Goal: Transaction & Acquisition: Purchase product/service

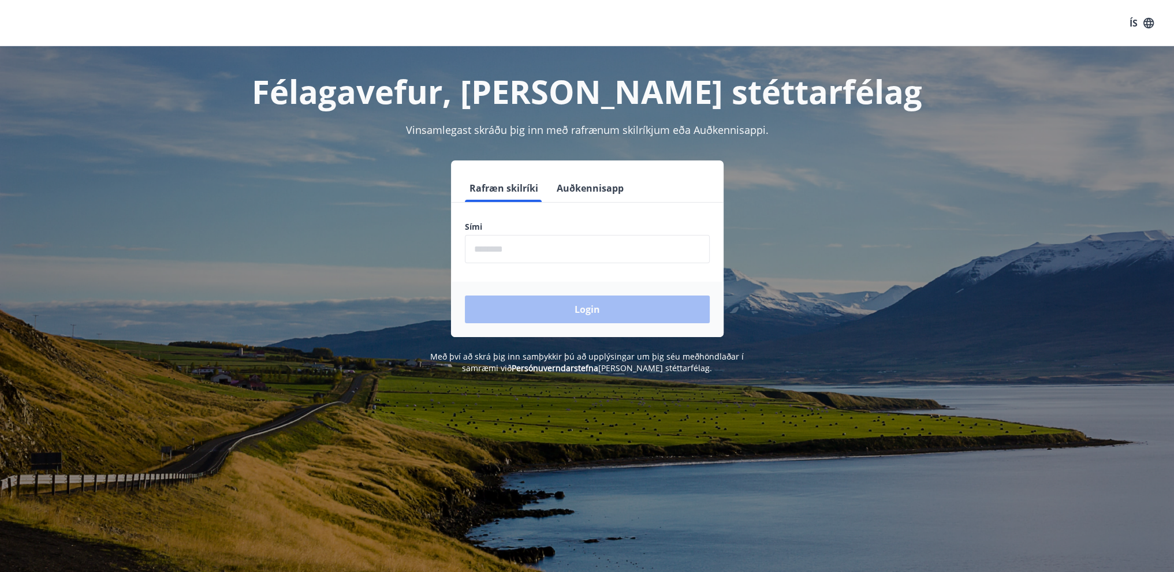
click at [551, 248] on input "phone" at bounding box center [587, 249] width 245 height 28
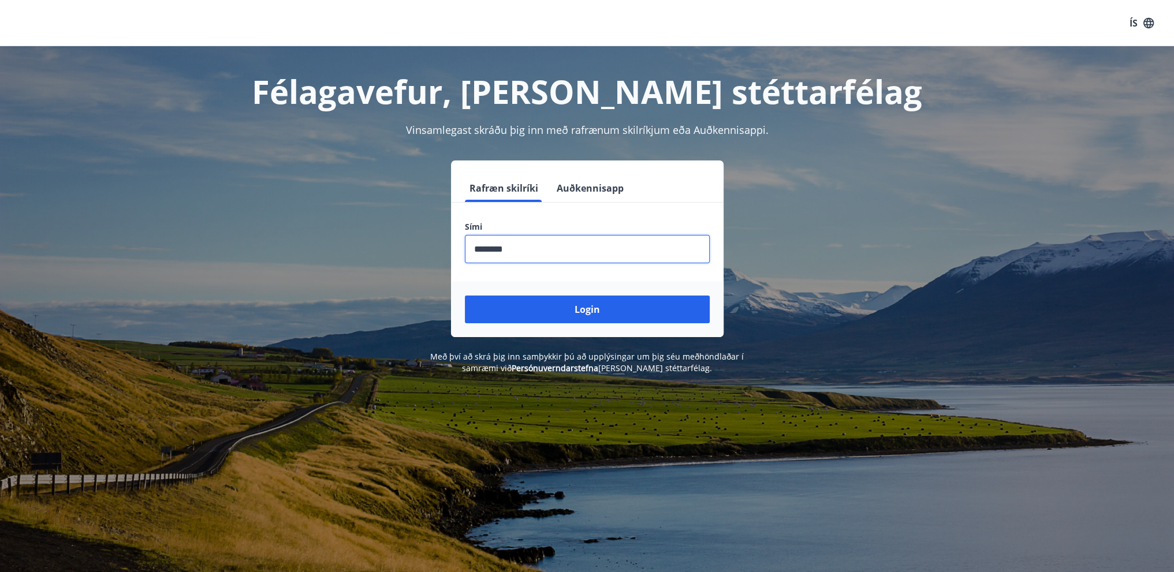
type input "********"
click at [465, 296] on button "Login" at bounding box center [587, 310] width 245 height 28
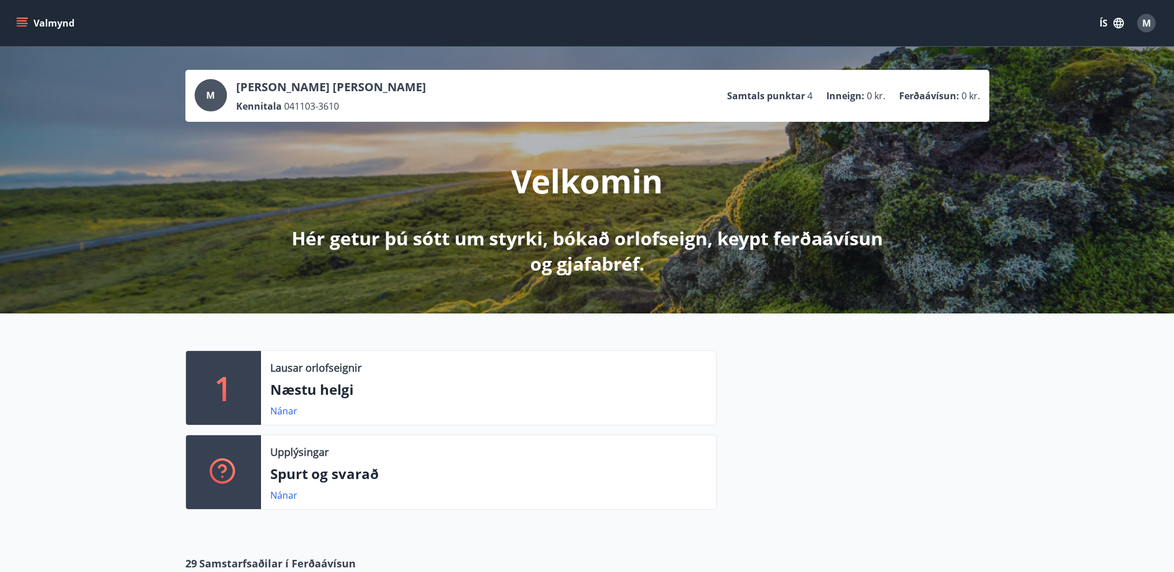
click at [1108, 21] on button "ÍS" at bounding box center [1111, 23] width 37 height 21
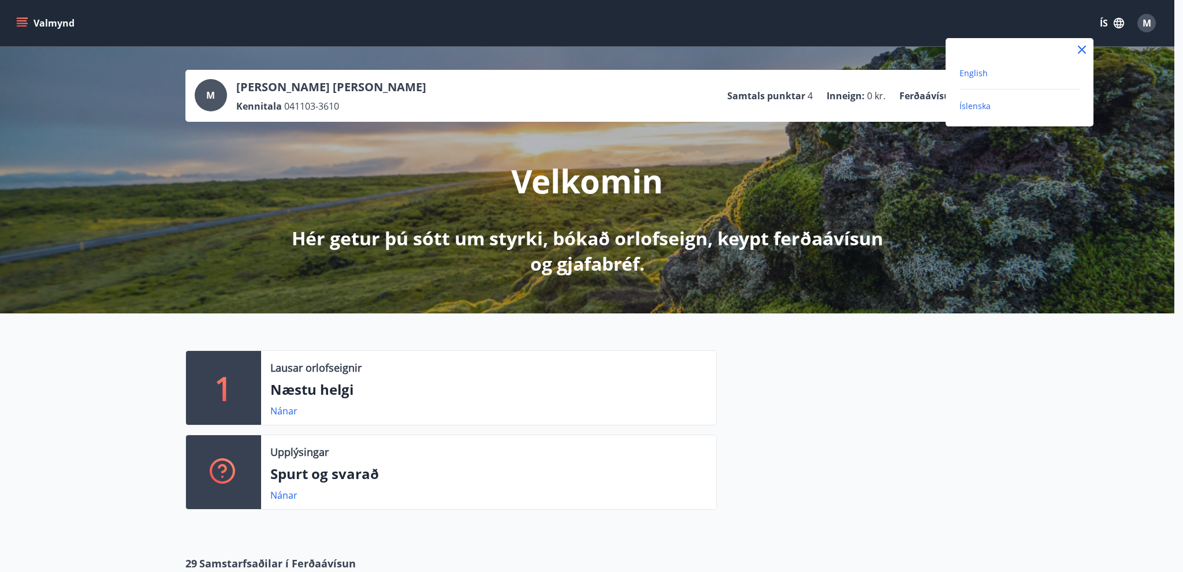
click at [980, 76] on span "English" at bounding box center [973, 73] width 28 height 11
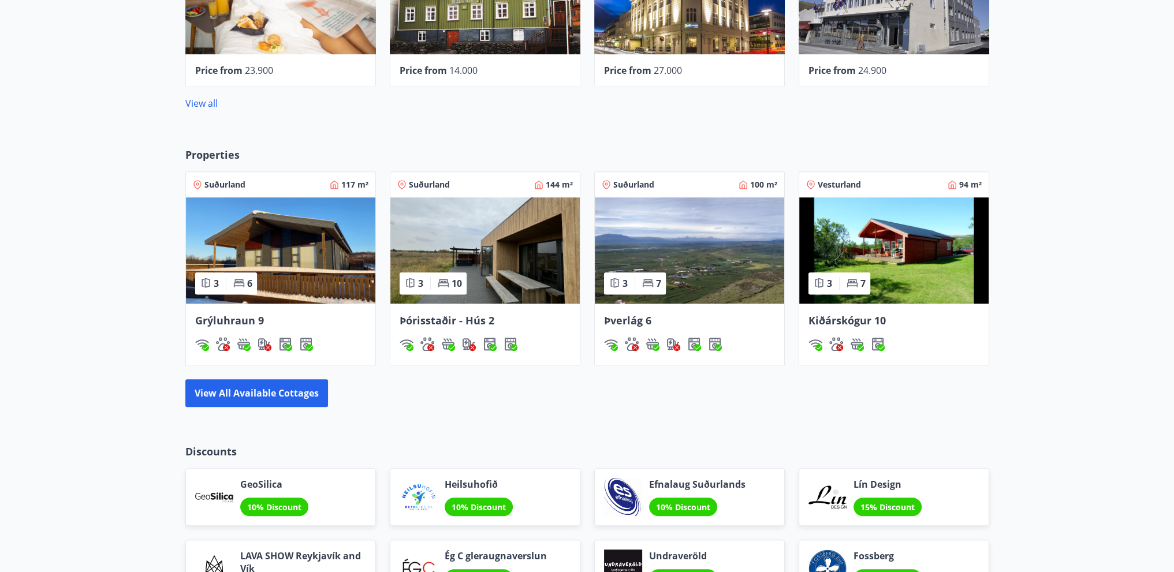
scroll to position [635, 0]
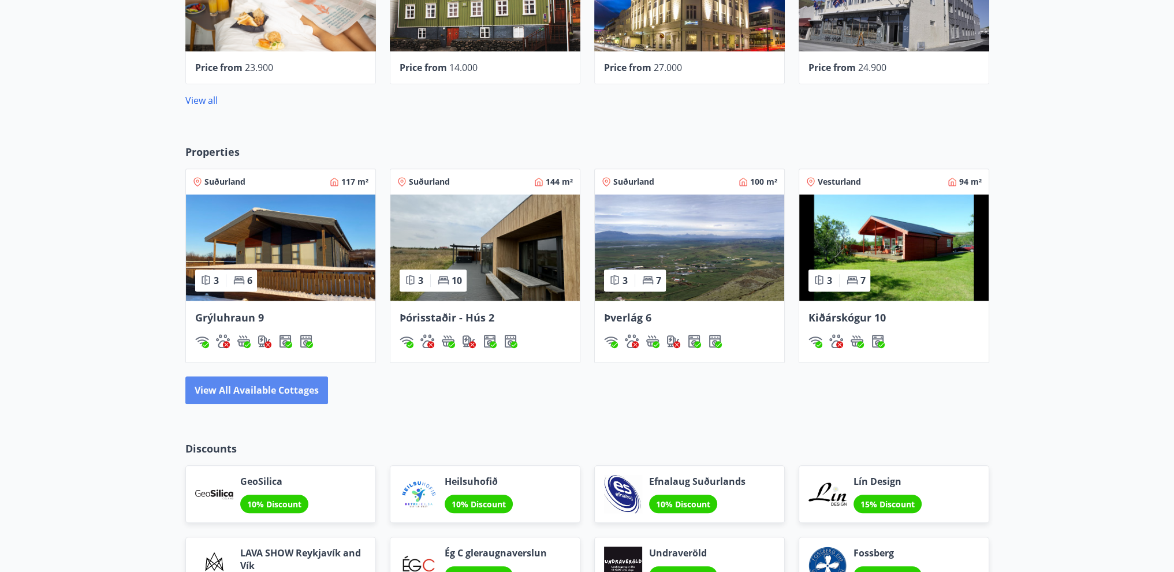
click at [306, 387] on button "View all available cottages" at bounding box center [256, 391] width 143 height 28
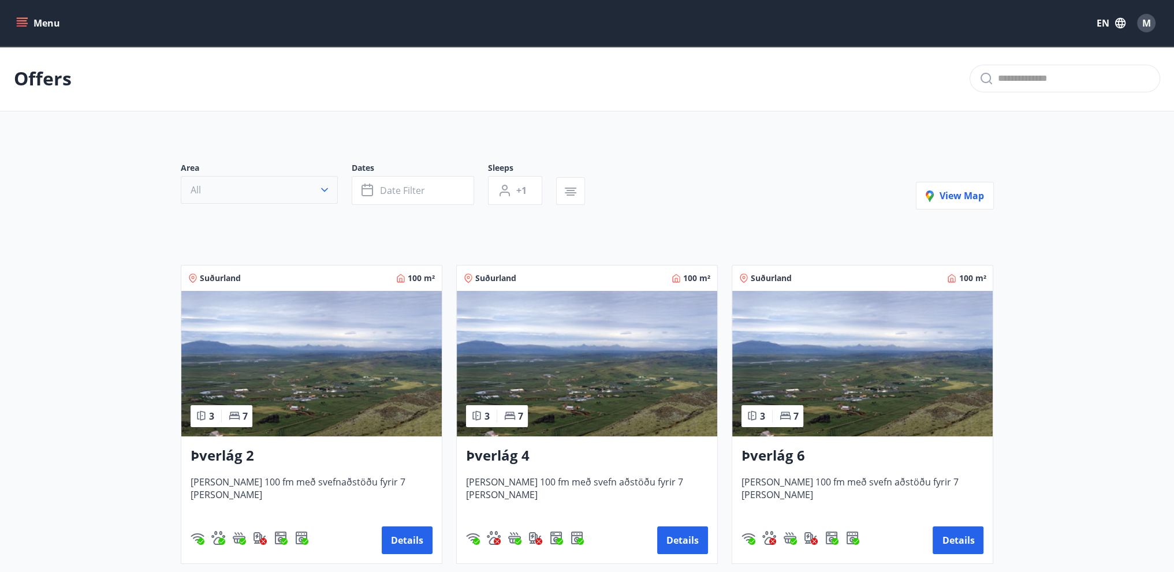
click at [307, 187] on button "All" at bounding box center [259, 190] width 157 height 28
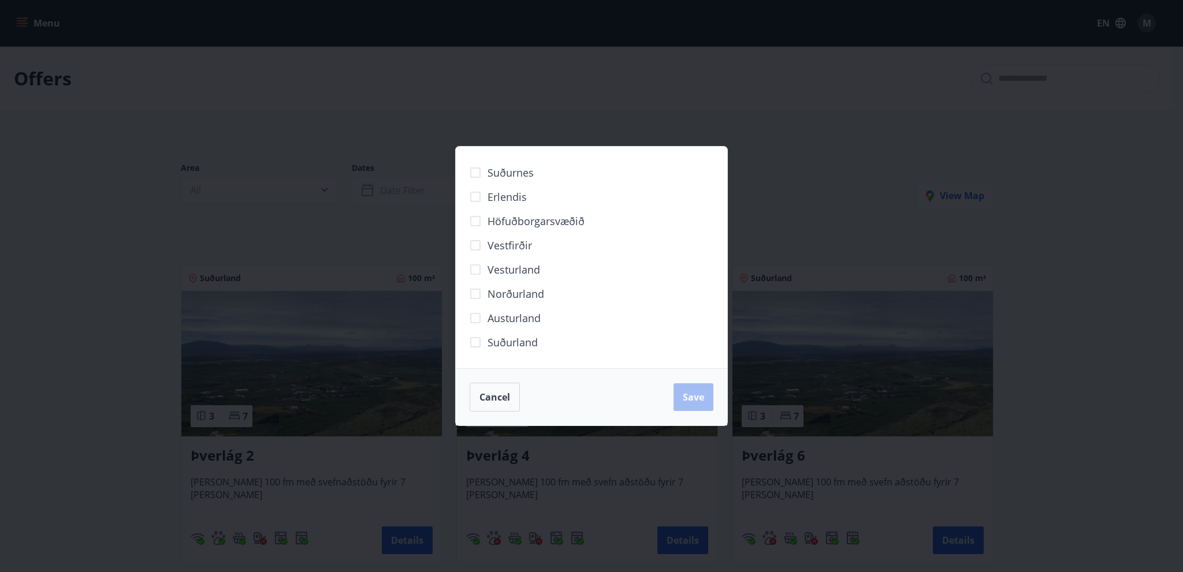
click at [517, 244] on span "Vestfirðir" at bounding box center [509, 245] width 44 height 15
click at [693, 401] on span "Save" at bounding box center [693, 397] width 21 height 13
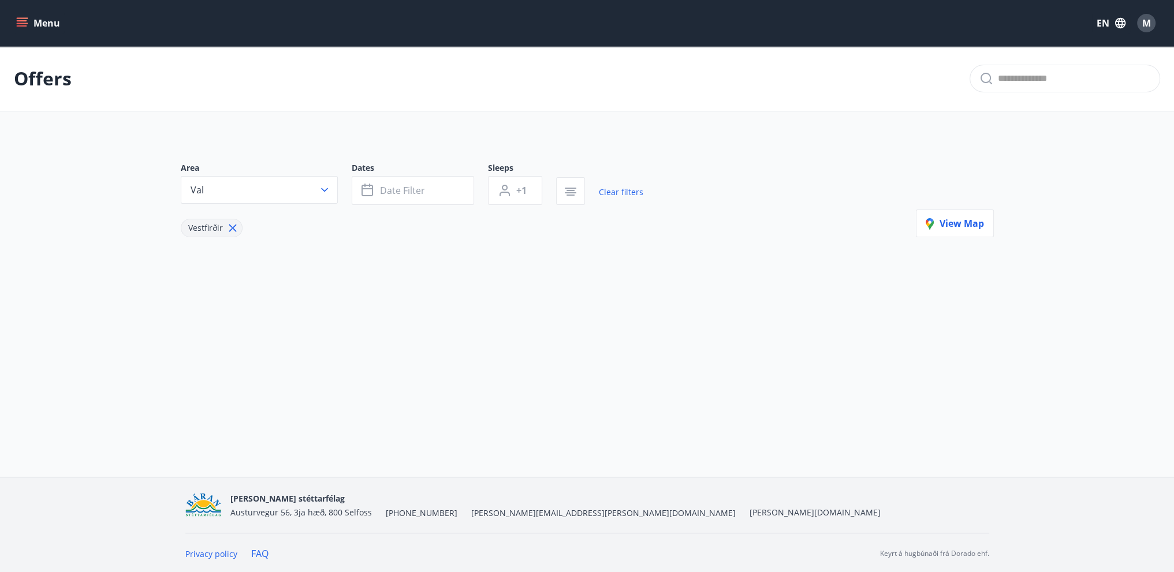
click at [326, 190] on icon "button" at bounding box center [325, 190] width 12 height 12
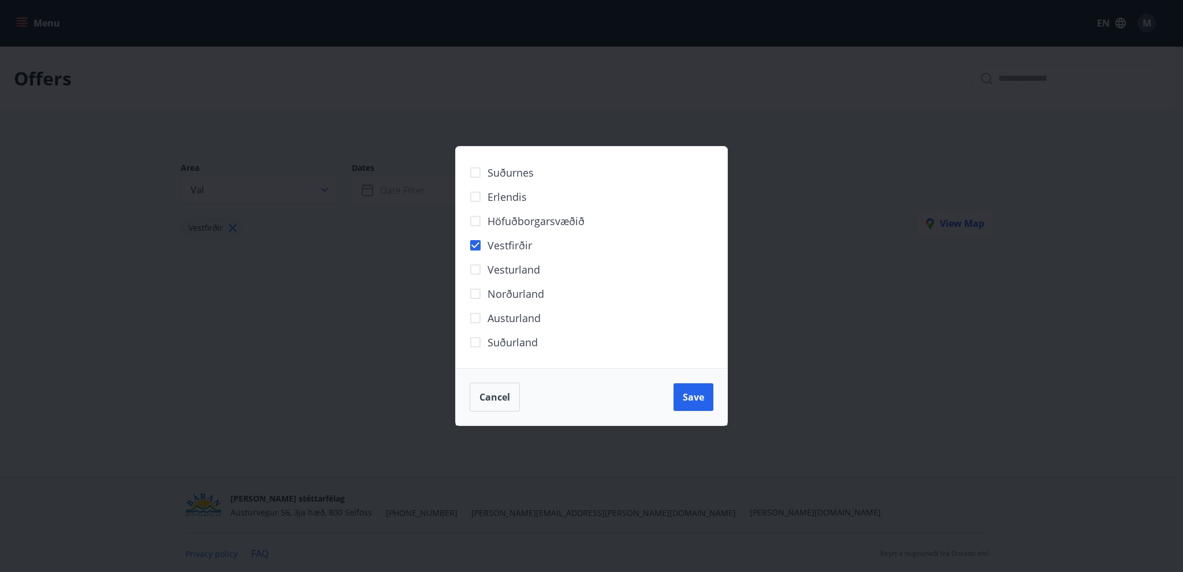
click at [517, 297] on span "Norðurland" at bounding box center [515, 293] width 57 height 15
click at [693, 406] on button "Save" at bounding box center [693, 398] width 40 height 28
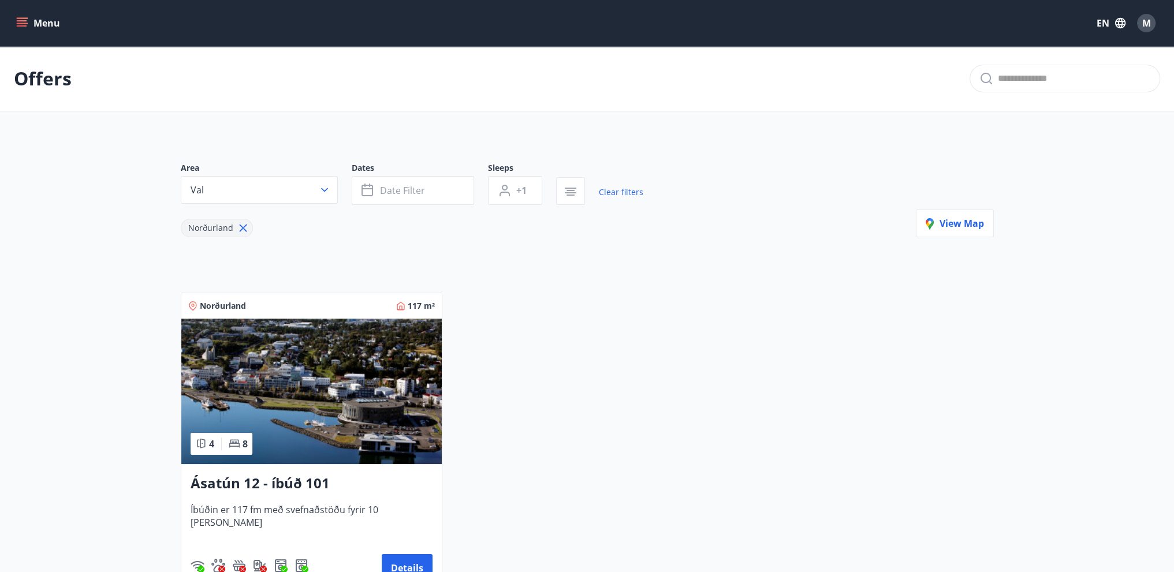
click at [22, 24] on icon "menu" at bounding box center [23, 23] width 13 height 1
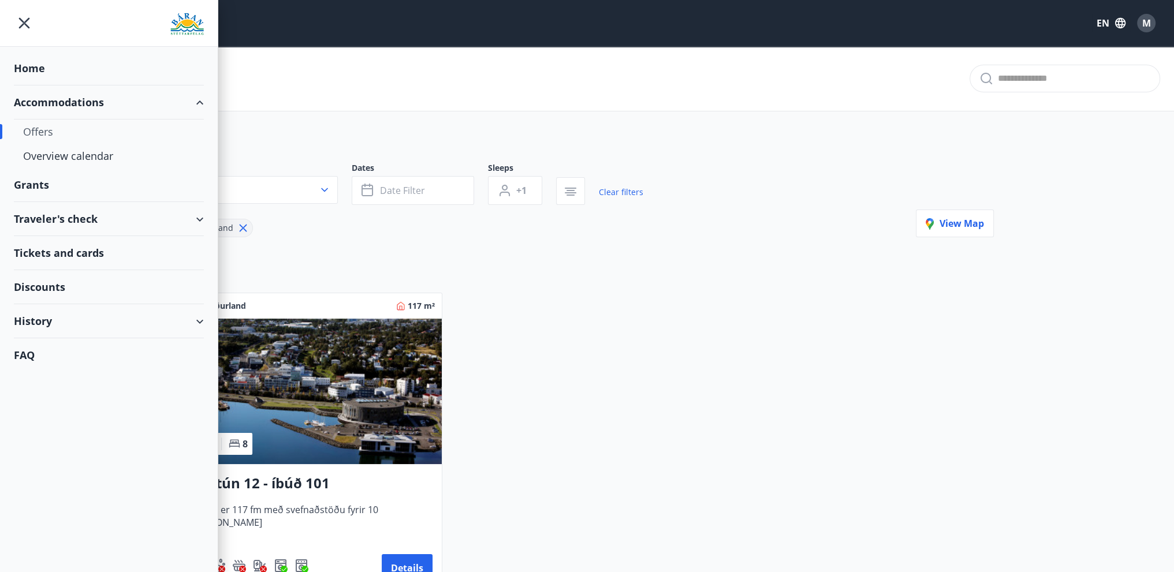
click at [23, 28] on icon "menu" at bounding box center [24, 23] width 21 height 21
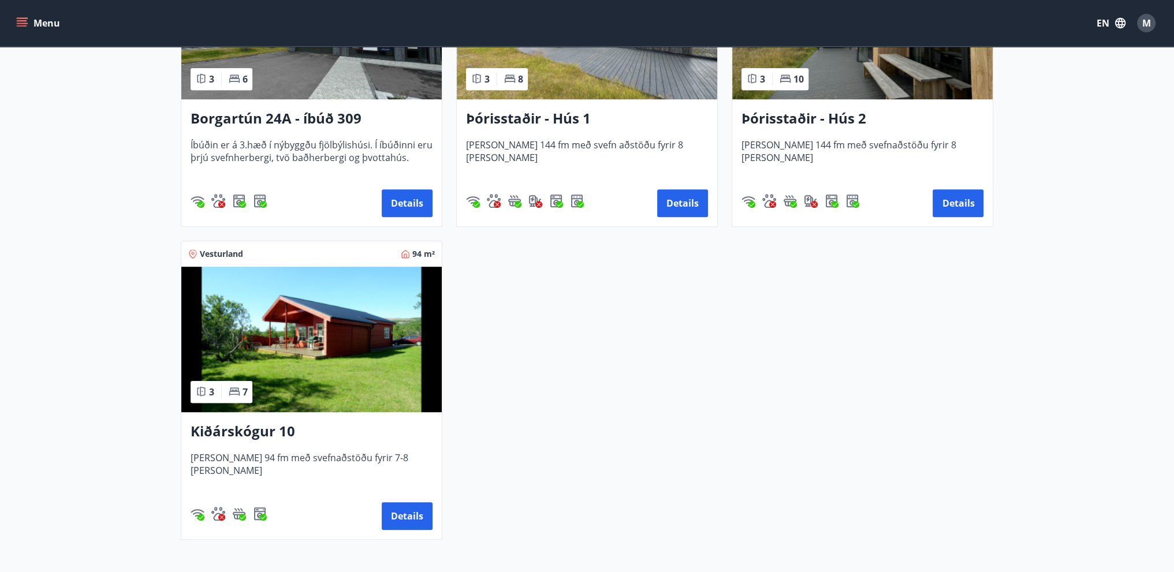
scroll to position [967, 0]
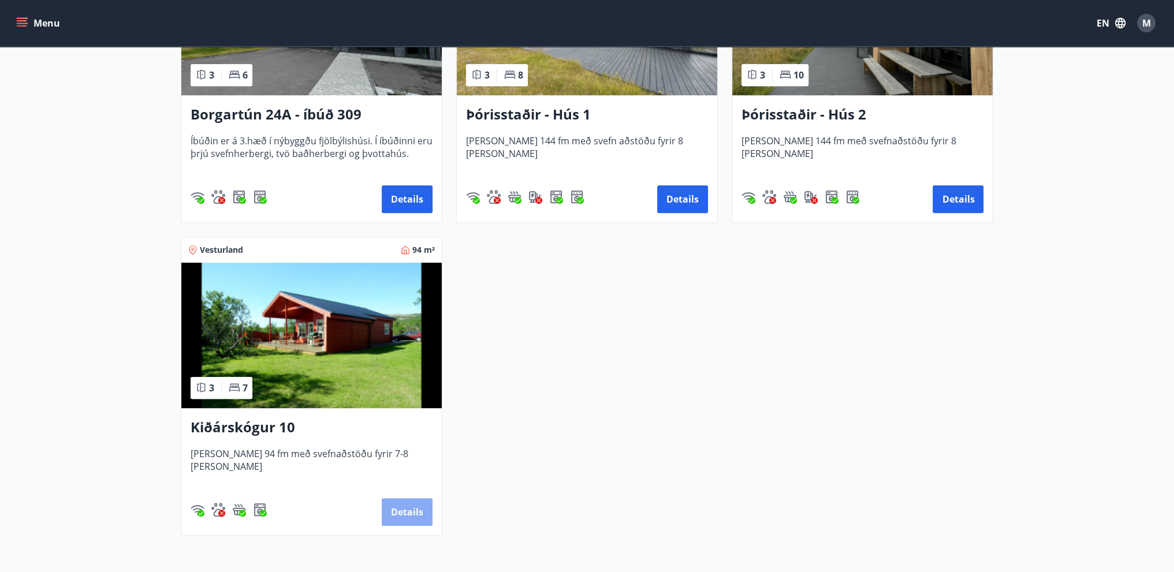
click at [411, 505] on button "Details" at bounding box center [407, 512] width 51 height 28
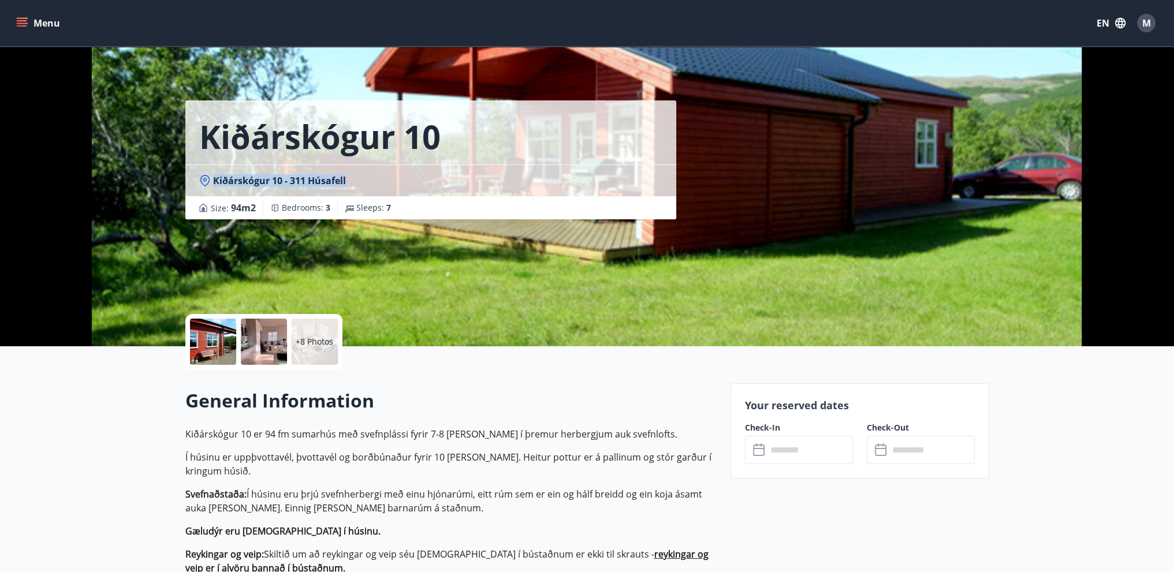
drag, startPoint x: 211, startPoint y: 181, endPoint x: 378, endPoint y: 189, distance: 167.1
click at [378, 189] on div "Kiðárskógur 10 - 311 Húsafell" at bounding box center [430, 181] width 491 height 32
drag, startPoint x: 325, startPoint y: 183, endPoint x: 351, endPoint y: 187, distance: 27.0
click at [351, 187] on div "Kiðárskógur 10 - 311 Húsafell" at bounding box center [430, 180] width 463 height 13
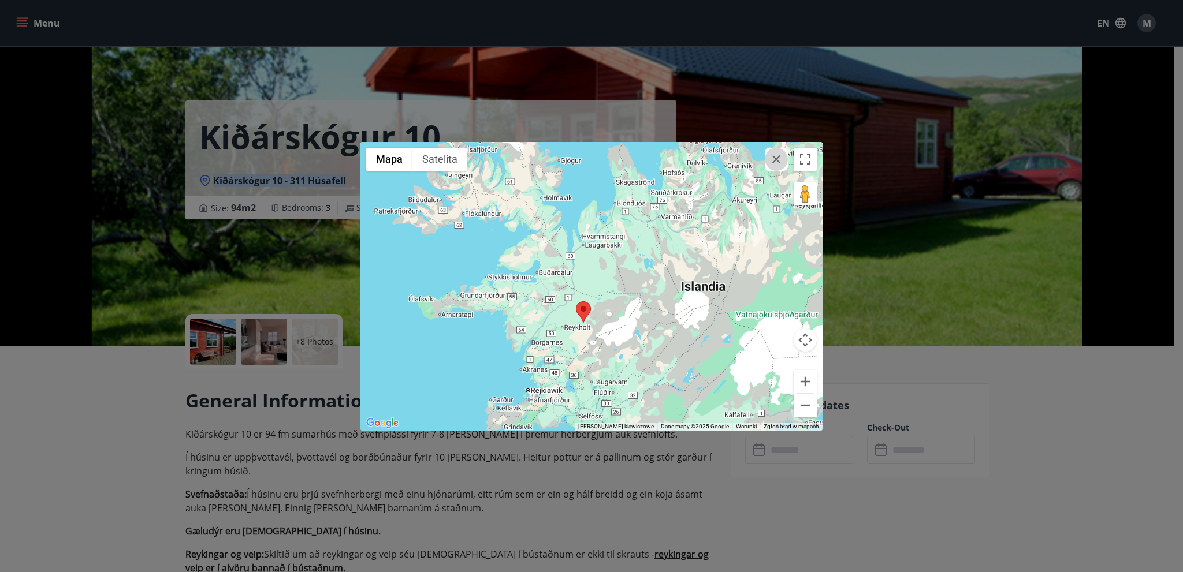
click at [781, 161] on icon "button" at bounding box center [776, 159] width 14 height 14
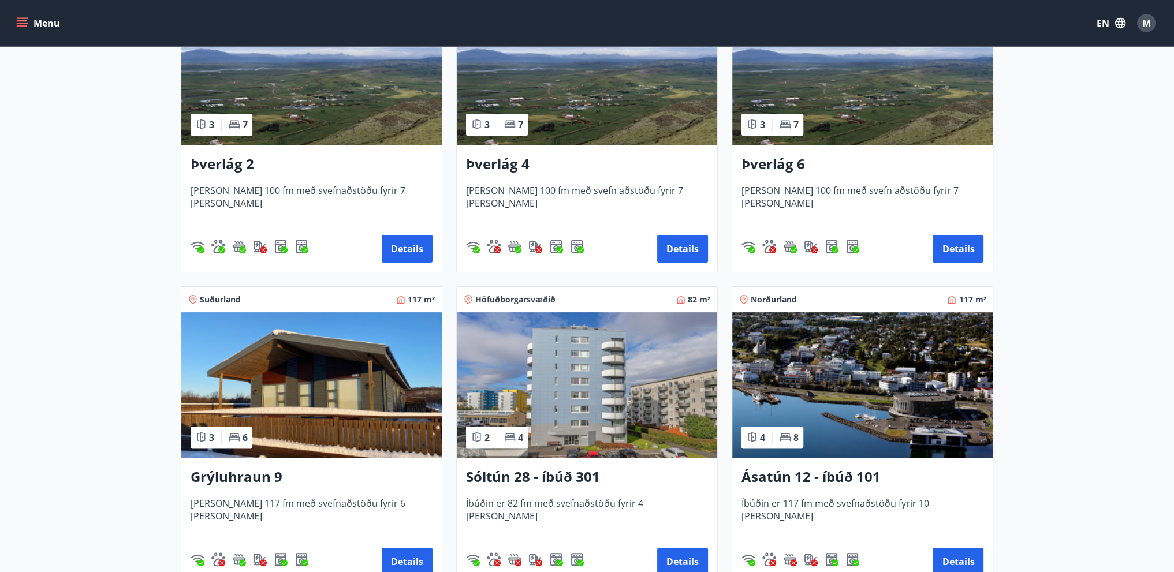
scroll to position [462, 0]
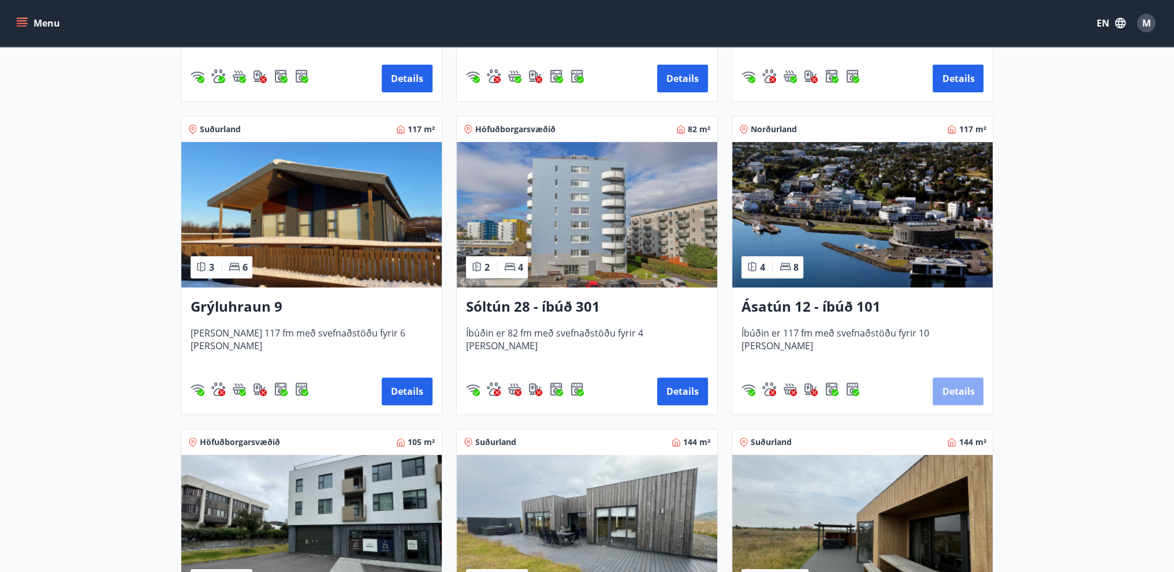
click at [962, 388] on button "Details" at bounding box center [958, 392] width 51 height 28
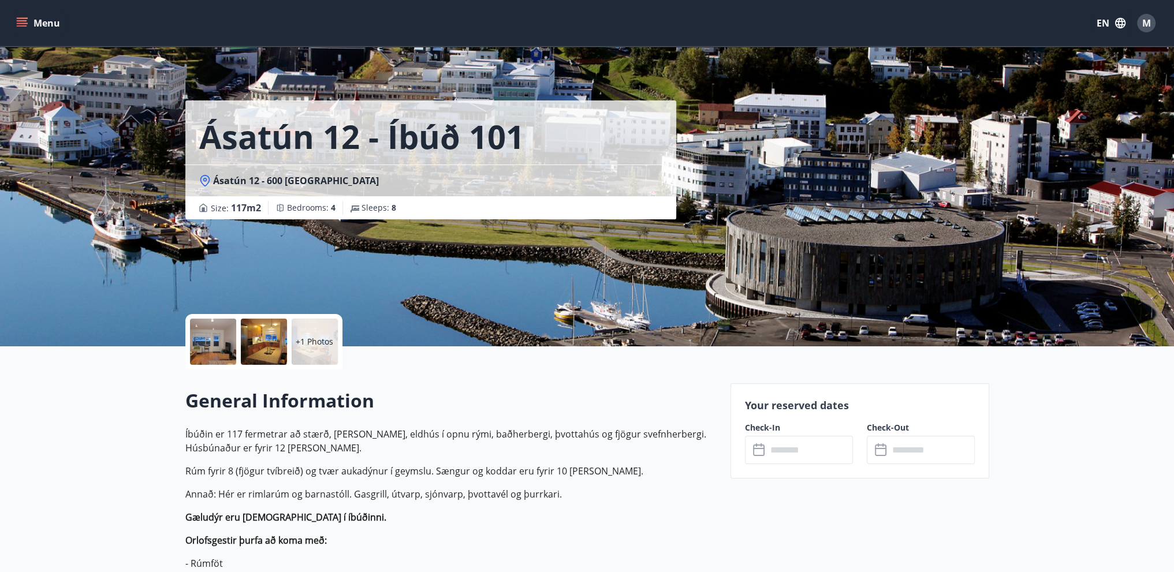
drag, startPoint x: 207, startPoint y: 178, endPoint x: 370, endPoint y: 209, distance: 165.7
click at [370, 209] on div "Ásatún 12 - íbúð 101 Ásatún 12 - 600 Akureyri Size : 117 m2 Bedrooms : 4 Sleeps…" at bounding box center [430, 159] width 491 height 119
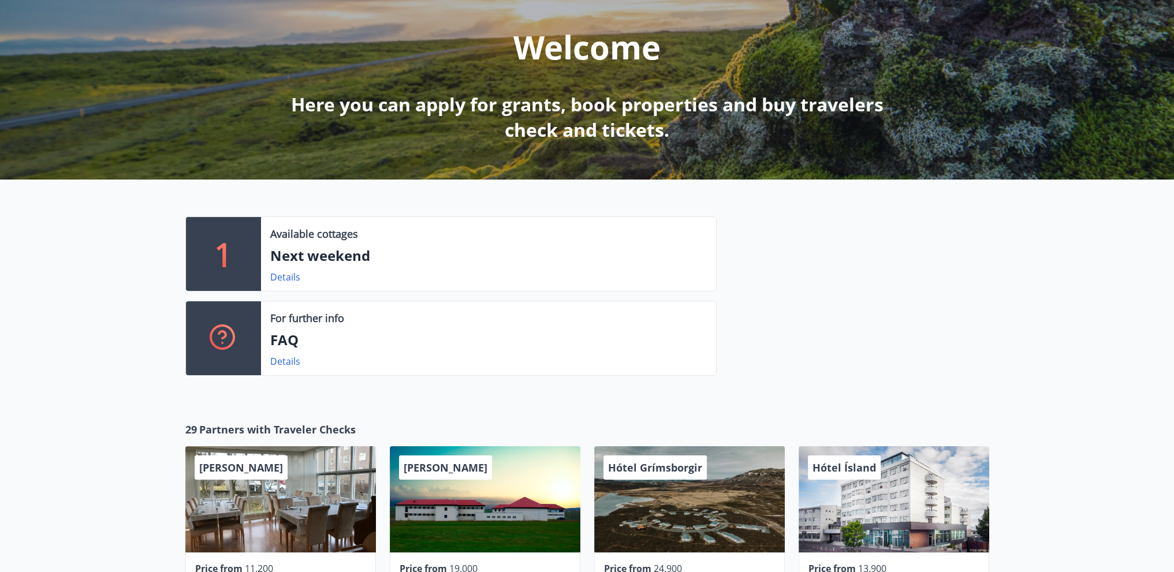
scroll to position [231, 0]
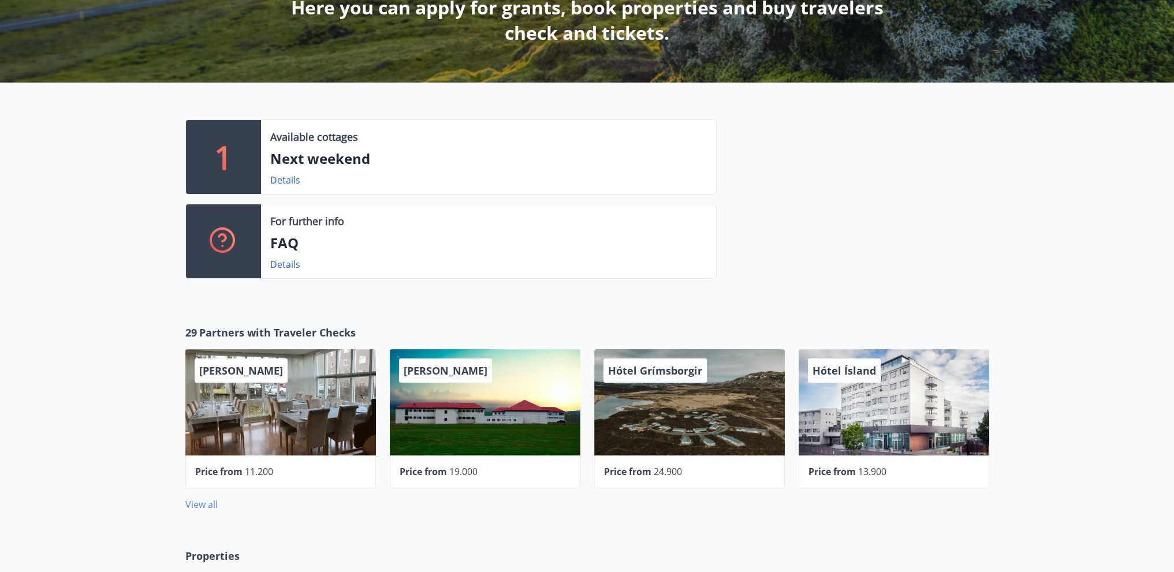
click at [209, 500] on link "View all" at bounding box center [201, 504] width 32 height 13
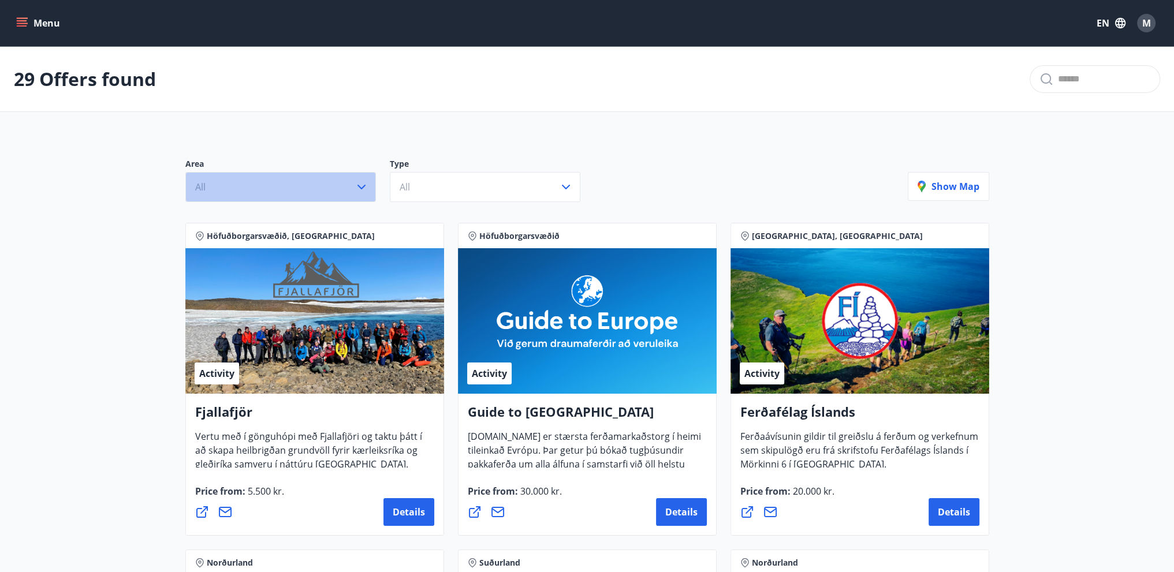
click at [307, 195] on button "All" at bounding box center [280, 187] width 191 height 30
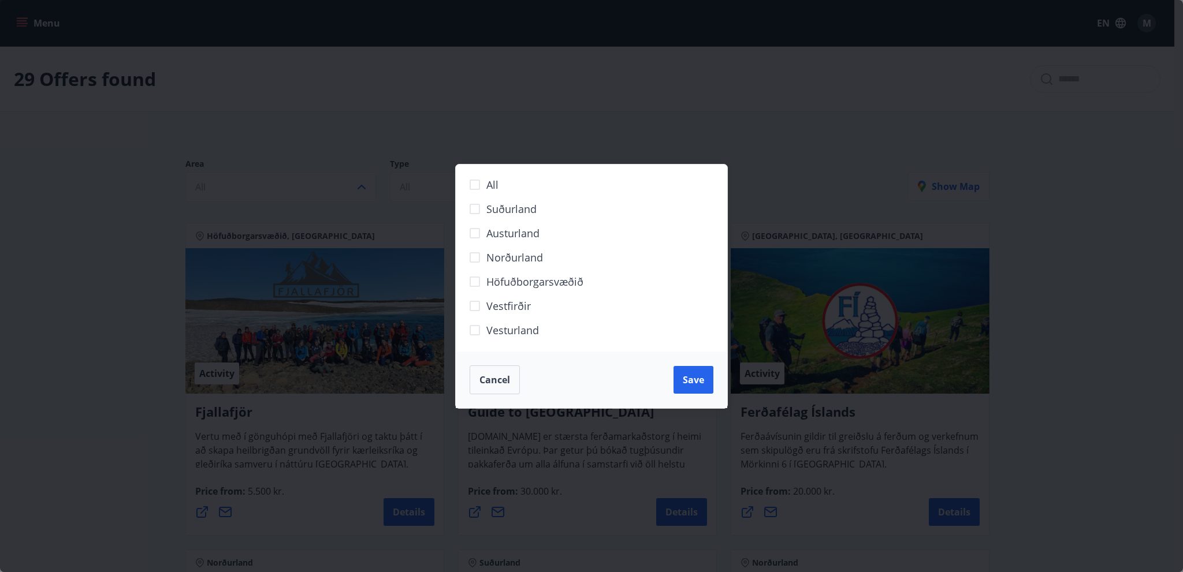
click at [500, 305] on span "Vestfirðir" at bounding box center [508, 306] width 44 height 15
click at [675, 379] on button "Save" at bounding box center [693, 380] width 40 height 28
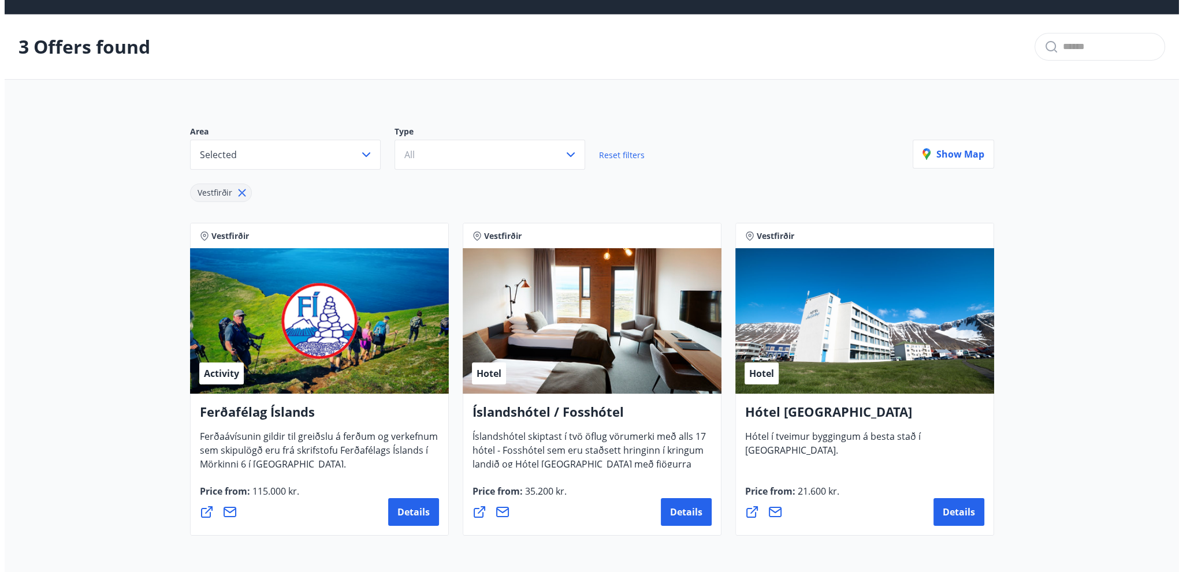
scroll to position [116, 0]
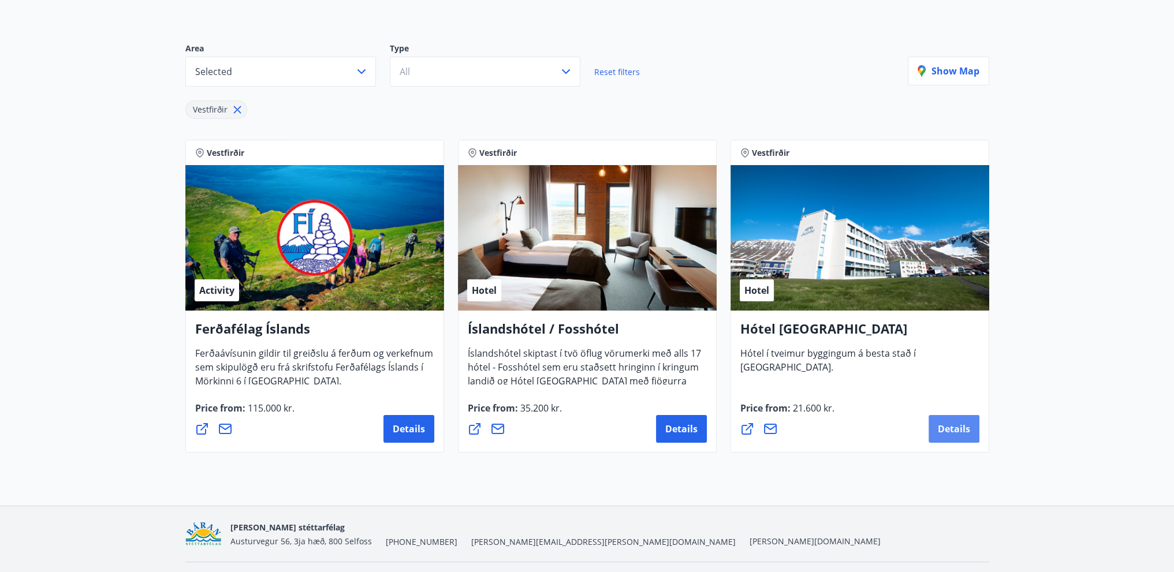
click at [951, 434] on span "Details" at bounding box center [954, 429] width 32 height 13
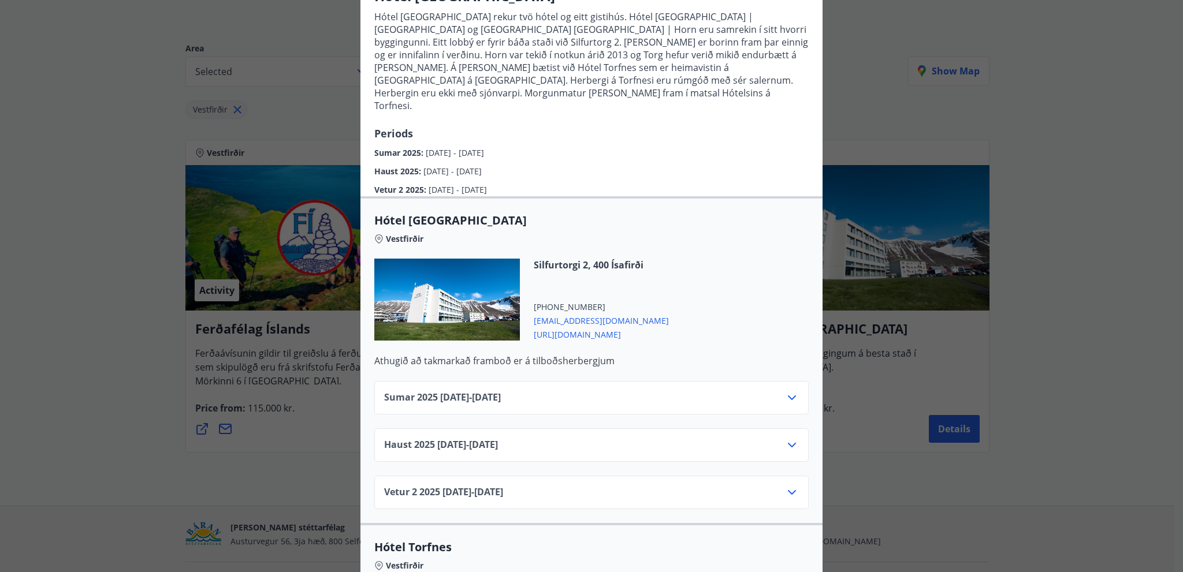
click at [568, 381] on div "Sumar 2025 01.06.25 - 31.08.25" at bounding box center [591, 397] width 434 height 33
click at [790, 391] on div "Sumar 2025 01.06.25 - 31.08.25" at bounding box center [591, 402] width 415 height 23
click at [788, 391] on icon at bounding box center [792, 398] width 14 height 14
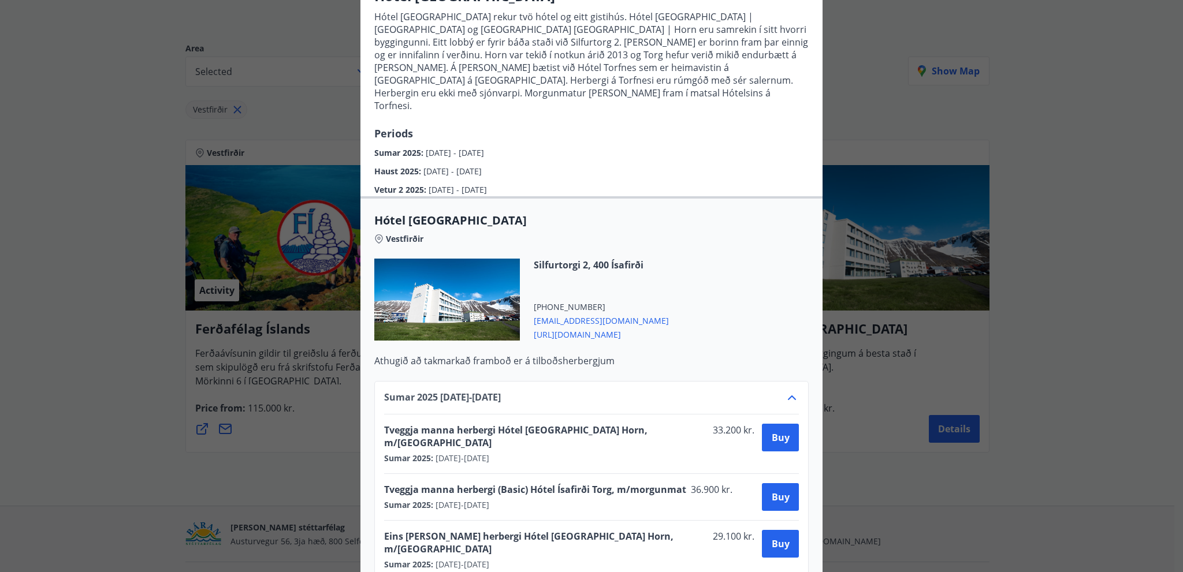
click at [788, 391] on icon at bounding box center [792, 398] width 14 height 14
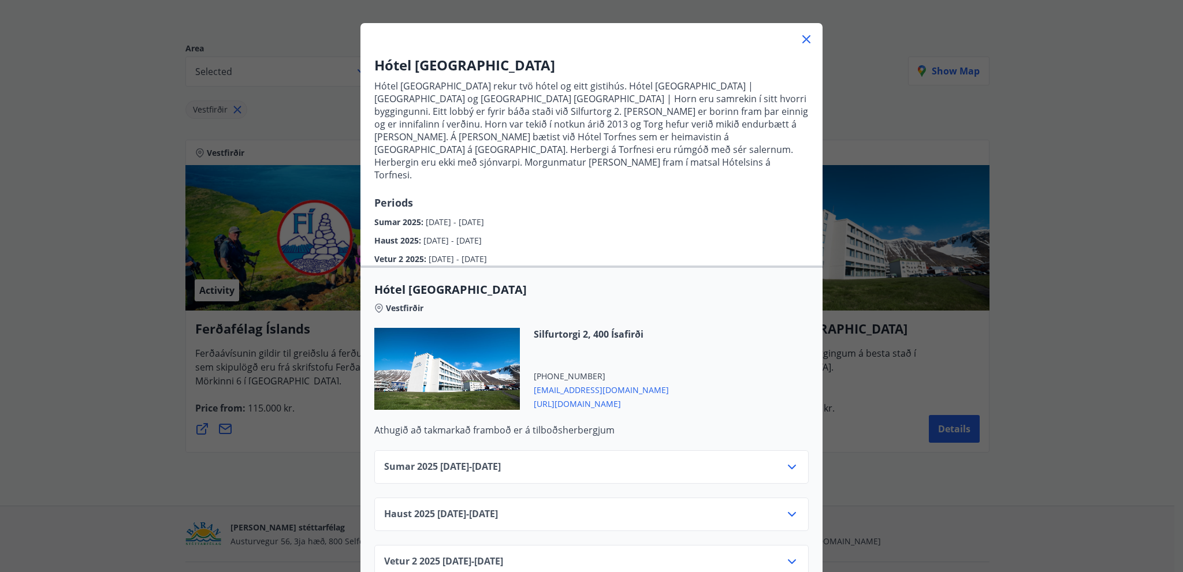
scroll to position [0, 0]
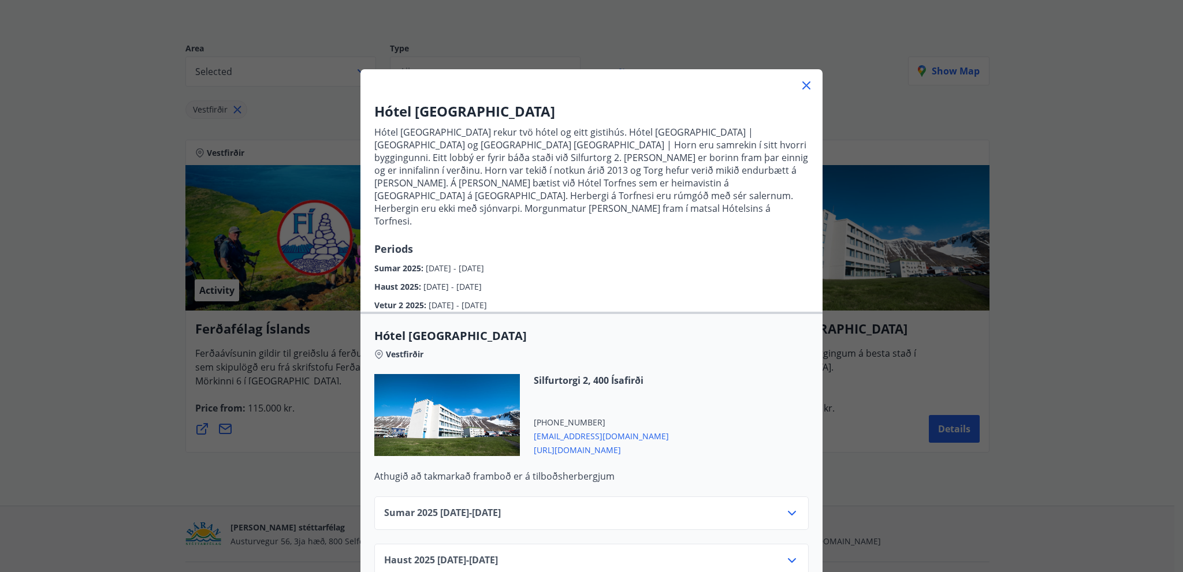
click at [790, 88] on div at bounding box center [591, 80] width 462 height 23
click at [799, 88] on icon at bounding box center [806, 86] width 14 height 14
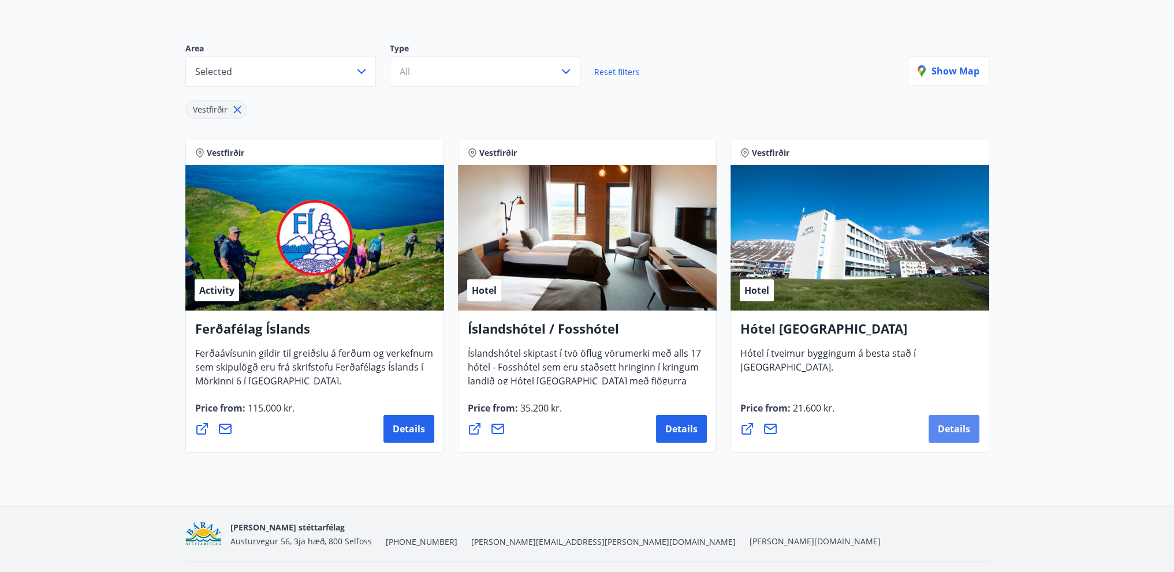
click at [952, 431] on span "Details" at bounding box center [954, 429] width 32 height 13
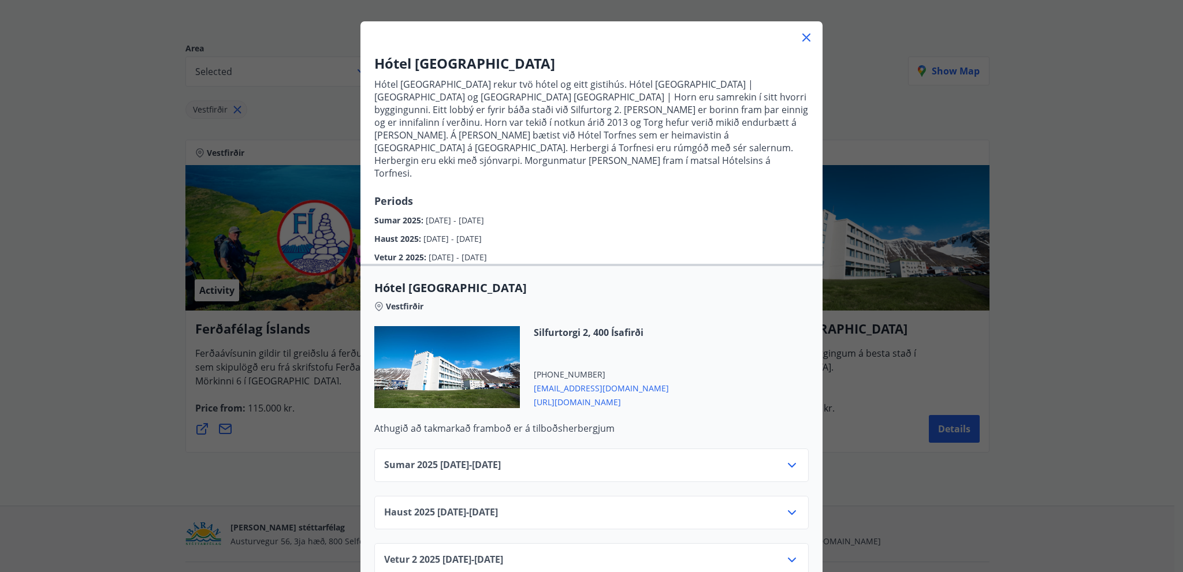
scroll to position [116, 0]
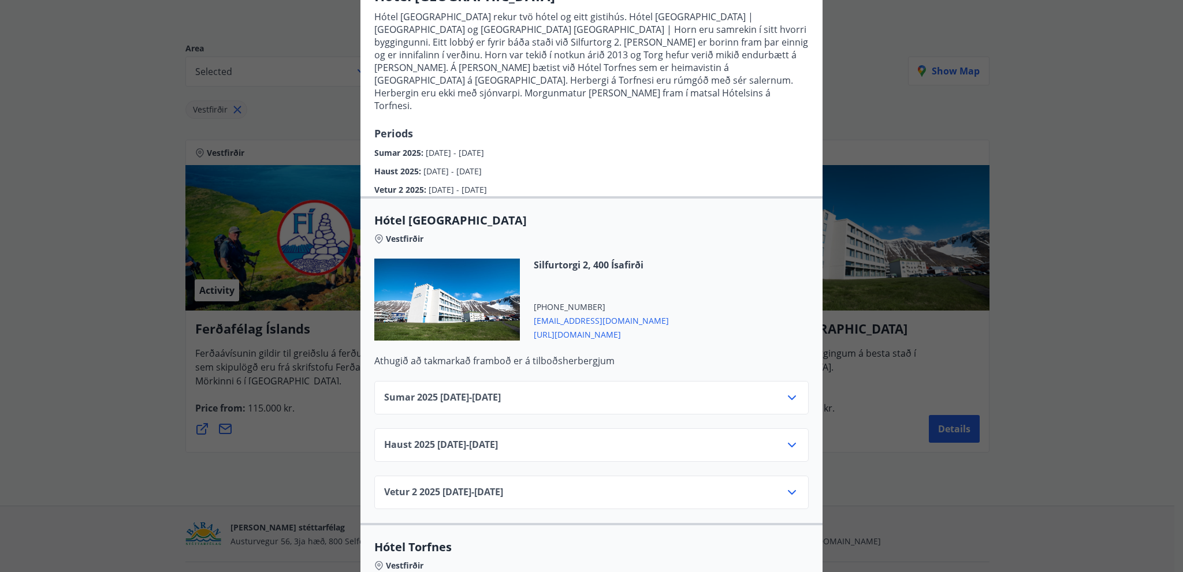
click at [501, 391] on span "Sumar 2025 01.06.25 - 31.08.25" at bounding box center [442, 398] width 117 height 14
click at [785, 391] on icon at bounding box center [792, 398] width 14 height 14
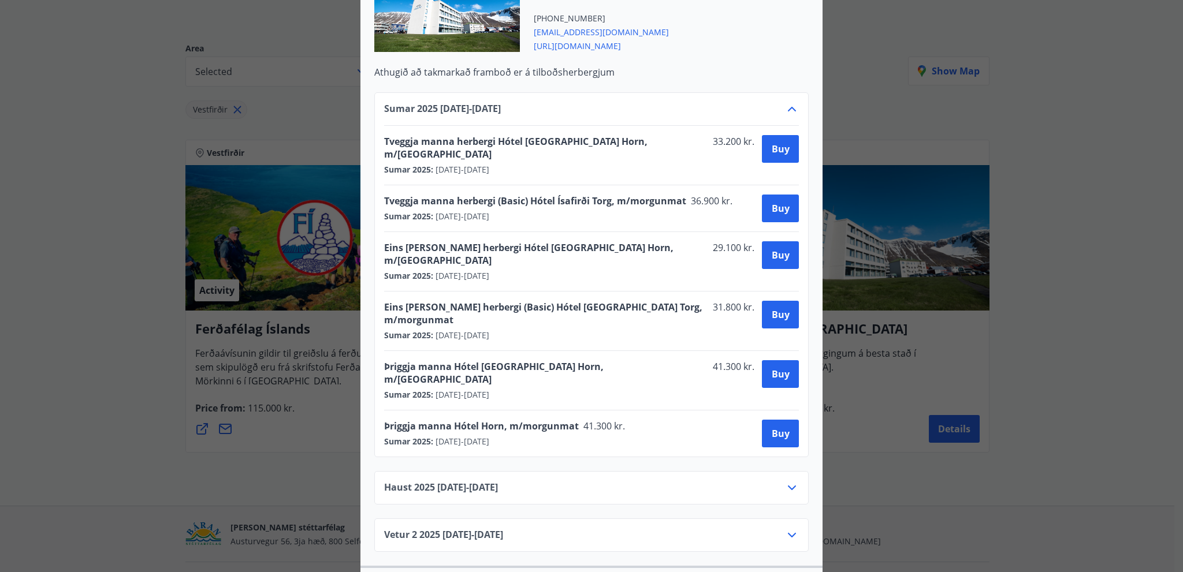
scroll to position [289, 0]
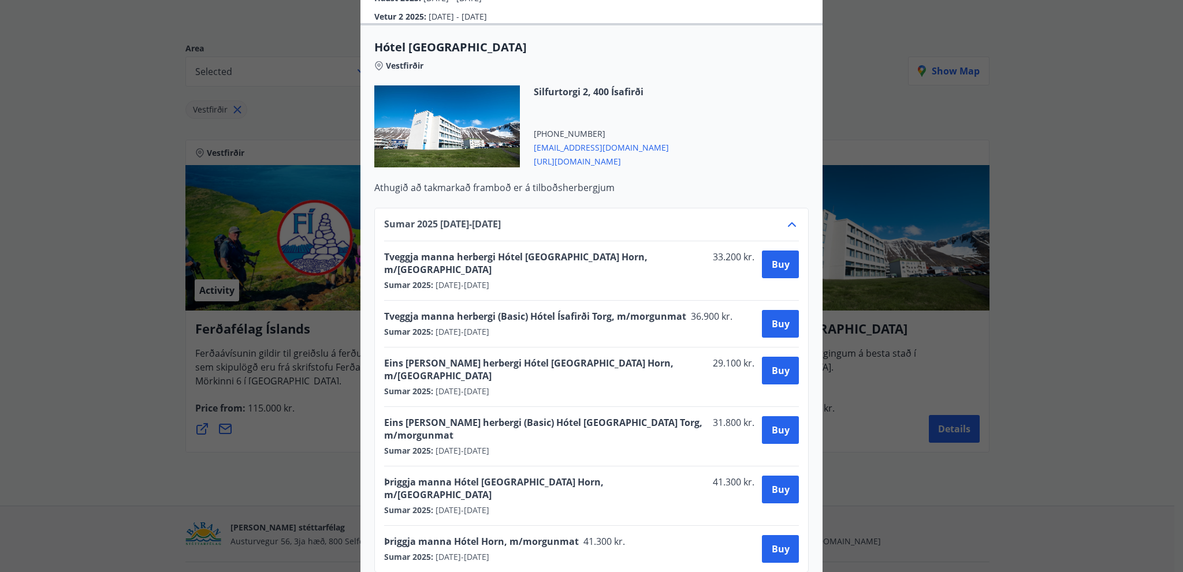
drag, startPoint x: 506, startPoint y: 203, endPoint x: 572, endPoint y: 211, distance: 66.4
click at [572, 218] on div "Sumar 2025 01.06.25 - 31.08.25" at bounding box center [591, 229] width 415 height 23
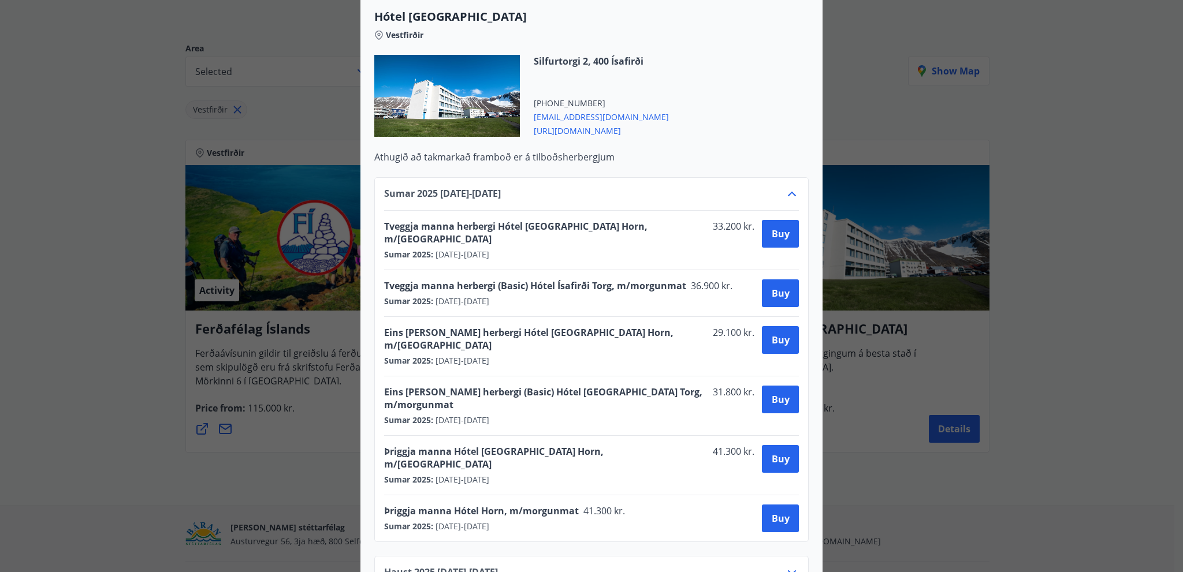
scroll to position [404, 0]
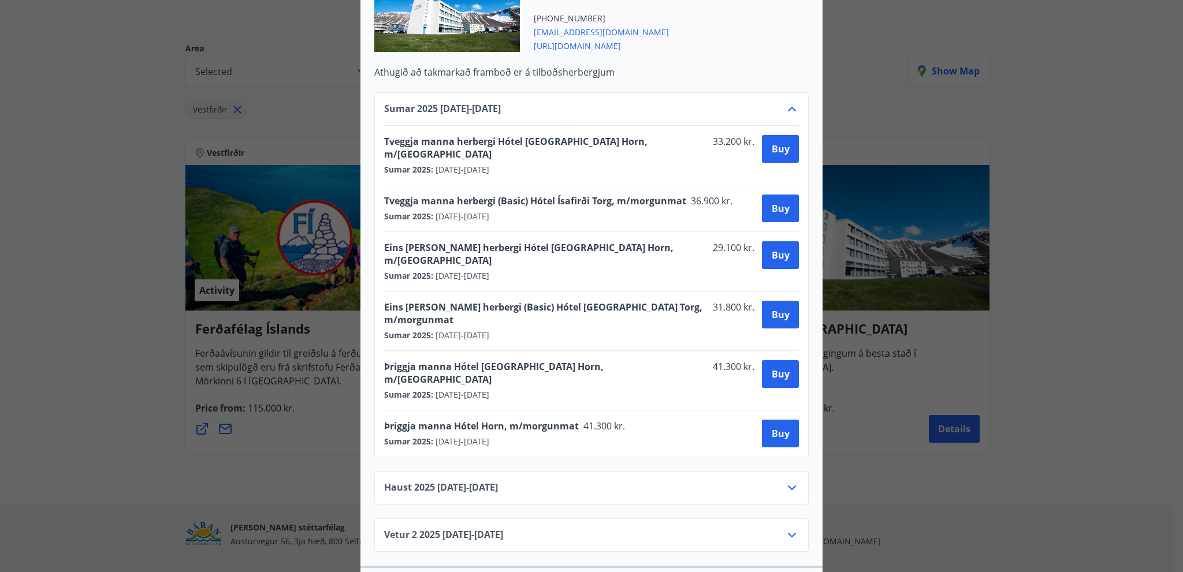
drag, startPoint x: 467, startPoint y: 413, endPoint x: 524, endPoint y: 425, distance: 57.8
click at [524, 481] on div "Haust 2025 01.09.25 - 30.09.25" at bounding box center [591, 492] width 415 height 23
click at [519, 481] on div "Haust 2025 01.09.25 - 30.09.25" at bounding box center [591, 492] width 415 height 23
click at [763, 481] on div "Haust 2025 01.09.25 - 30.09.25" at bounding box center [591, 492] width 415 height 23
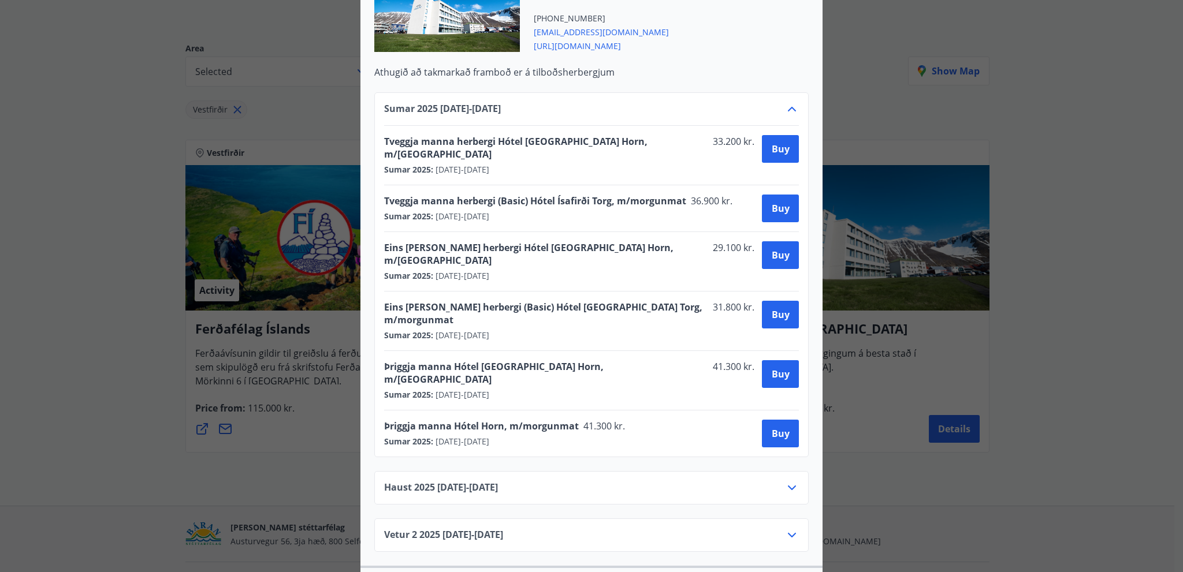
click at [795, 471] on div "Haust 2025 01.09.25 - 30.09.25" at bounding box center [591, 487] width 434 height 33
click at [789, 481] on icon at bounding box center [792, 488] width 14 height 14
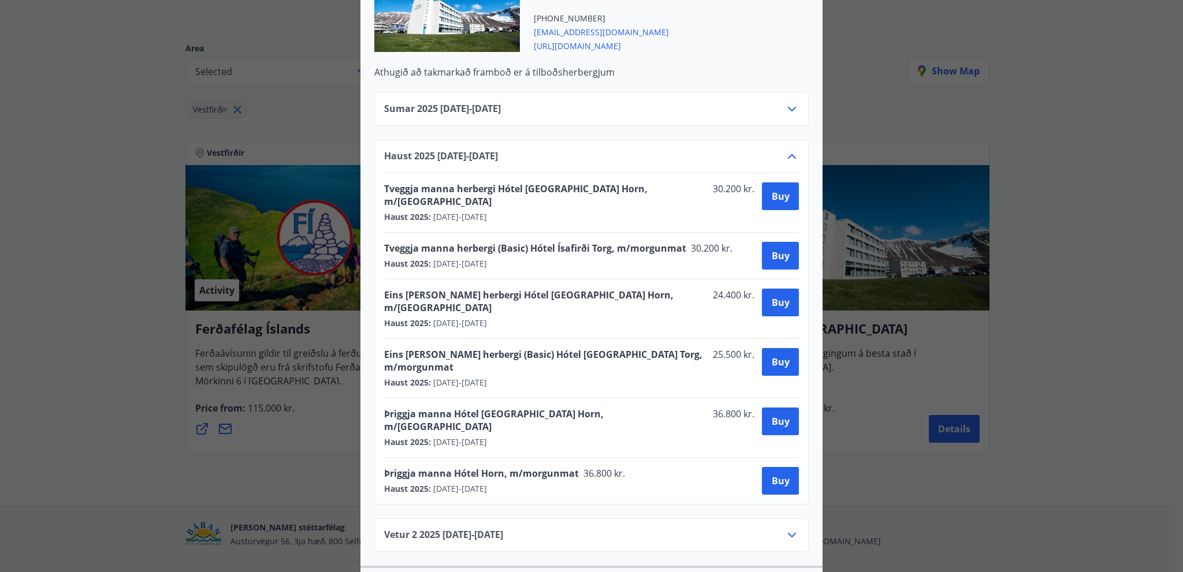
click at [787, 102] on icon at bounding box center [792, 109] width 14 height 14
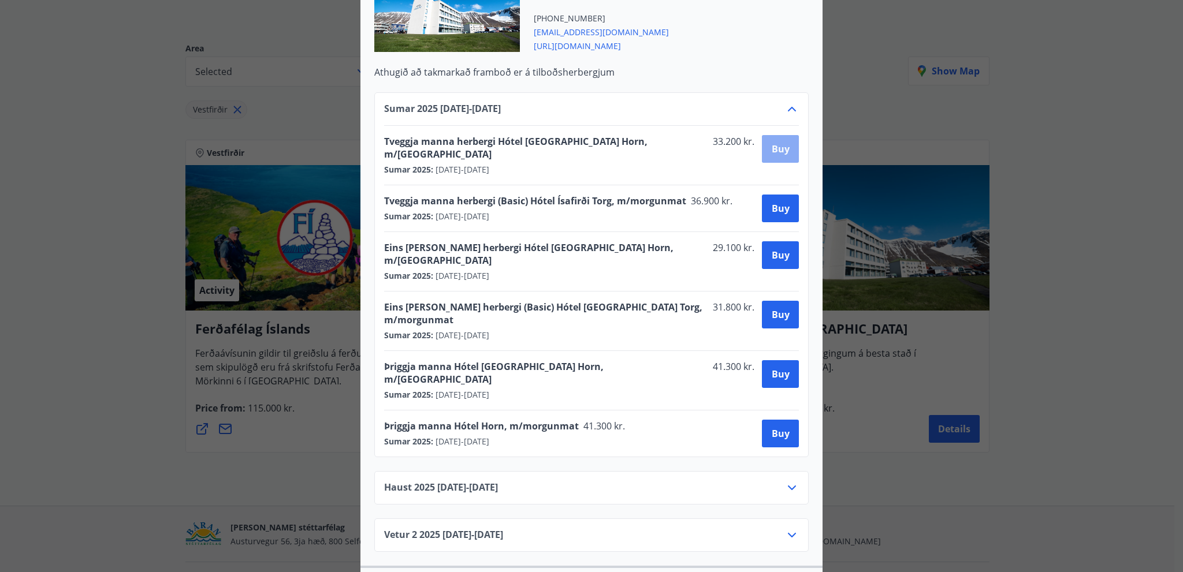
click at [766, 135] on button "Buy" at bounding box center [780, 149] width 37 height 28
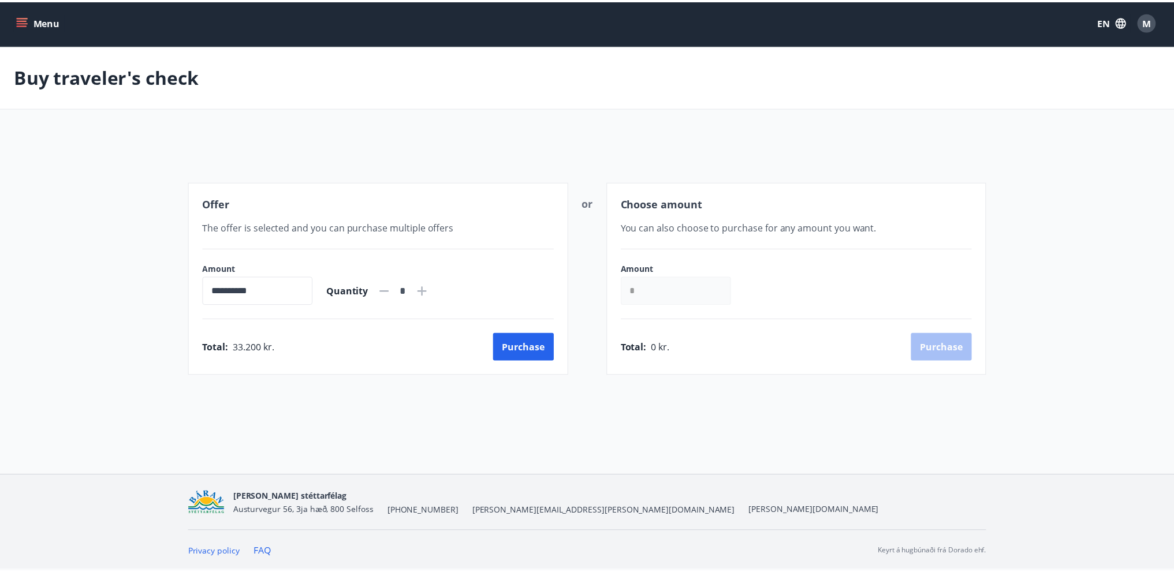
scroll to position [1, 0]
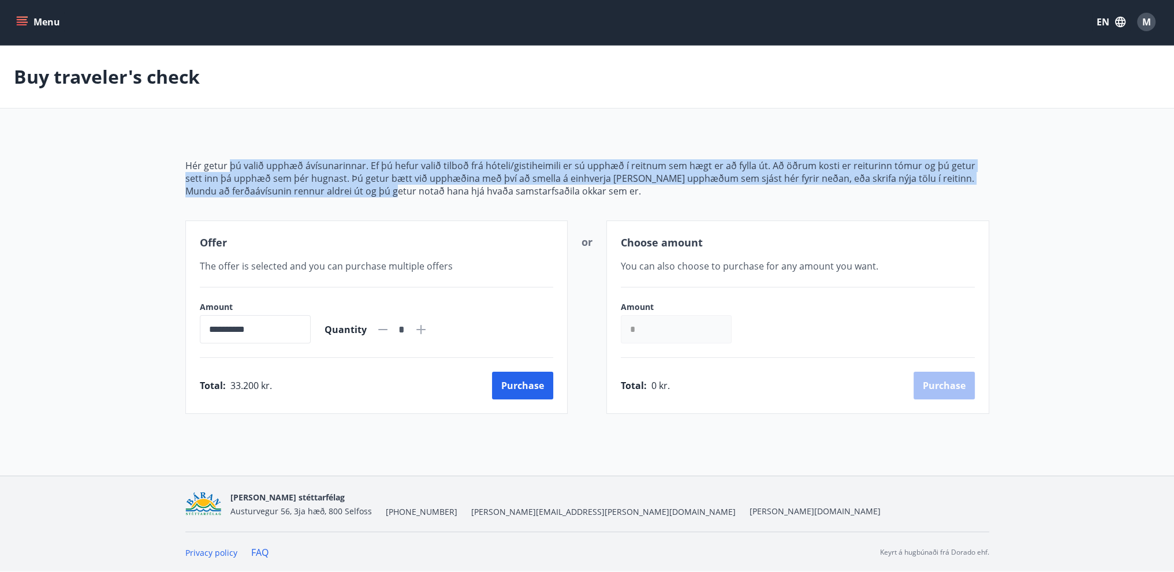
drag, startPoint x: 286, startPoint y: 181, endPoint x: 393, endPoint y: 189, distance: 107.1
click at [393, 189] on span "Hér getur þú valið upphæð ávísunarinnar. Ef þú hefur valið tilboð frá hóteli/gi…" at bounding box center [587, 178] width 804 height 38
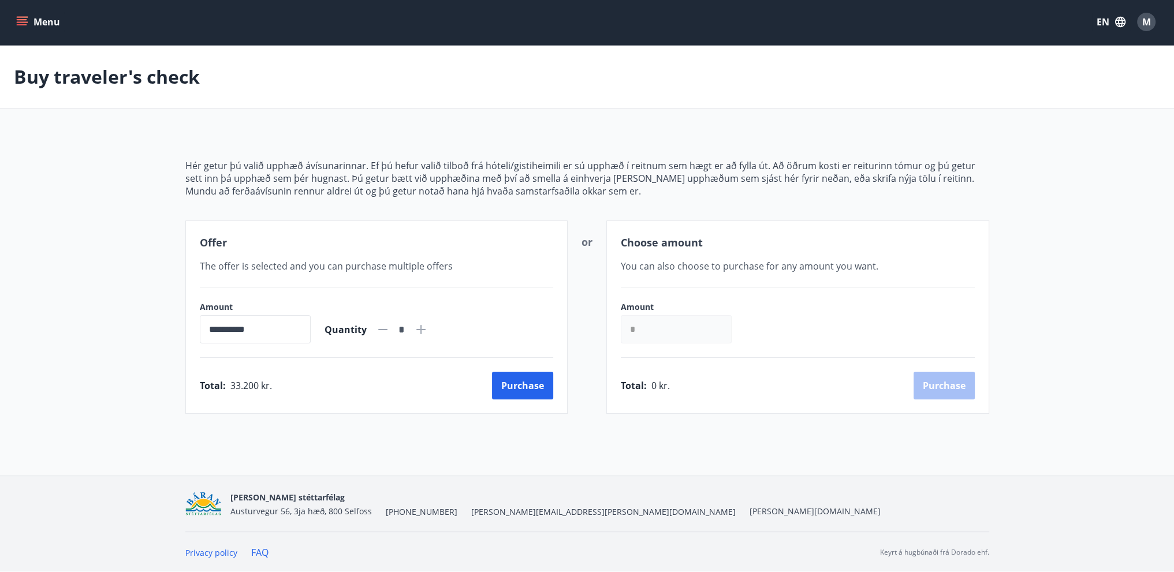
click at [451, 201] on div "**********" at bounding box center [587, 273] width 804 height 282
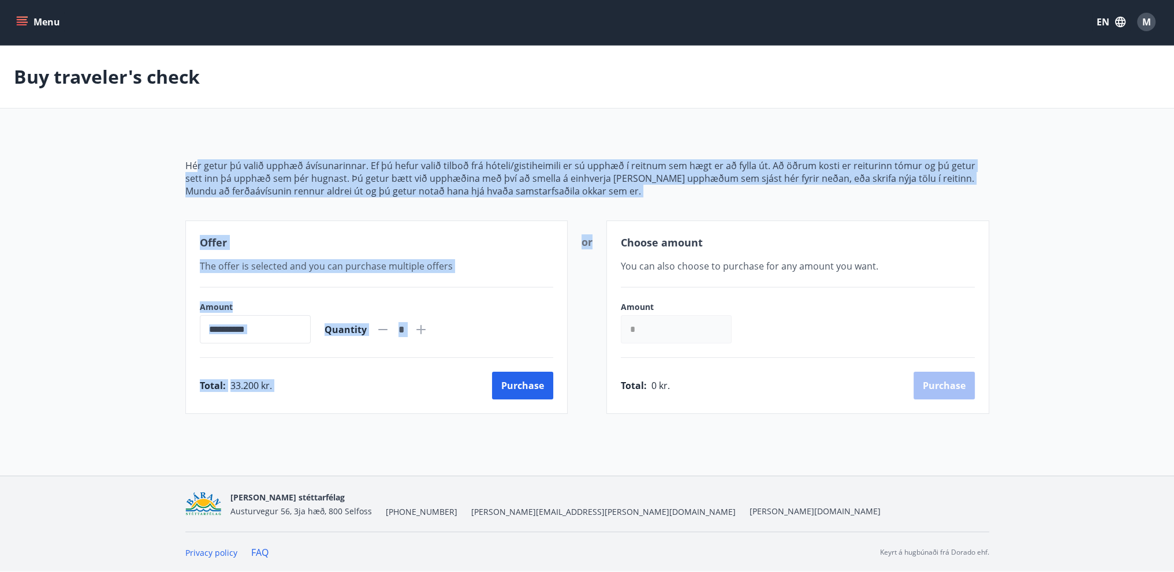
drag, startPoint x: 217, startPoint y: 177, endPoint x: 610, endPoint y: 214, distance: 395.1
click at [610, 214] on div "**********" at bounding box center [587, 273] width 804 height 282
click at [405, 186] on p "Mundu að ferðaávísunin rennur aldrei út og þú getur notað hana hjá hvaða samsta…" at bounding box center [587, 191] width 804 height 13
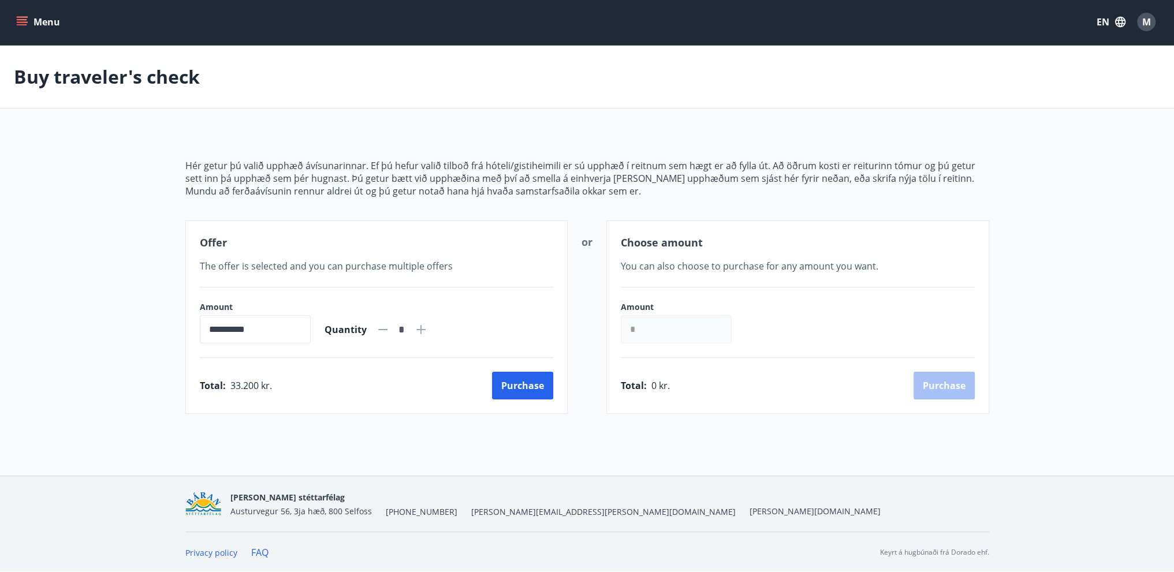
click at [174, 139] on main "**********" at bounding box center [587, 230] width 1174 height 368
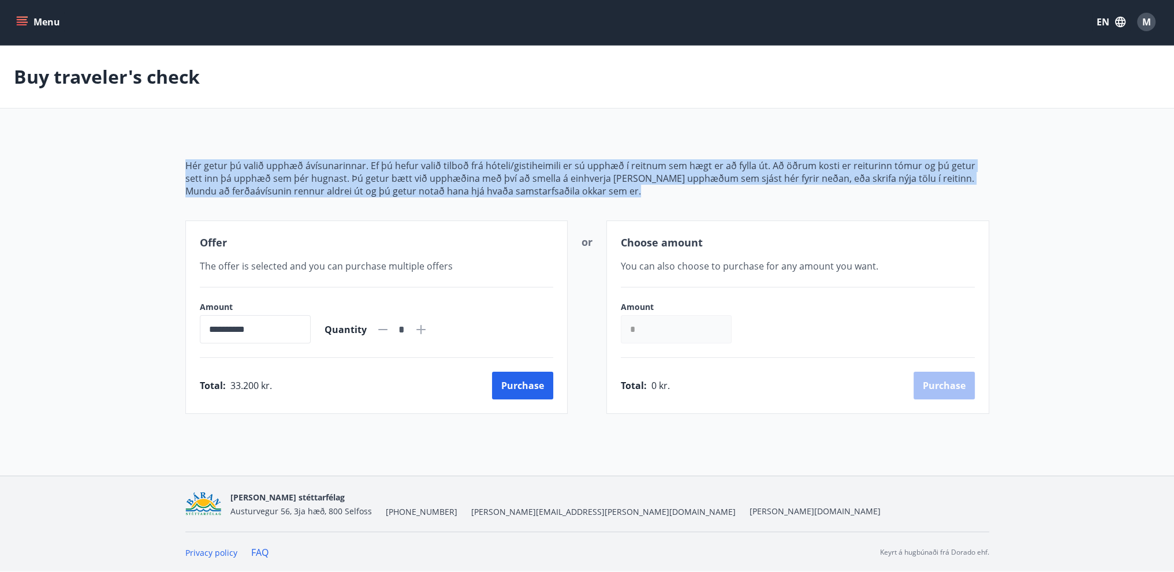
drag, startPoint x: 185, startPoint y: 161, endPoint x: 635, endPoint y: 196, distance: 450.7
click at [635, 196] on span "Hér getur þú valið upphæð ávísunarinnar. Ef þú hefur valið tilboð frá hóteli/gi…" at bounding box center [587, 178] width 804 height 38
copy span "Hér getur þú valið upphæð ávísunarinnar. Ef þú hefur valið tilboð frá hóteli/gi…"
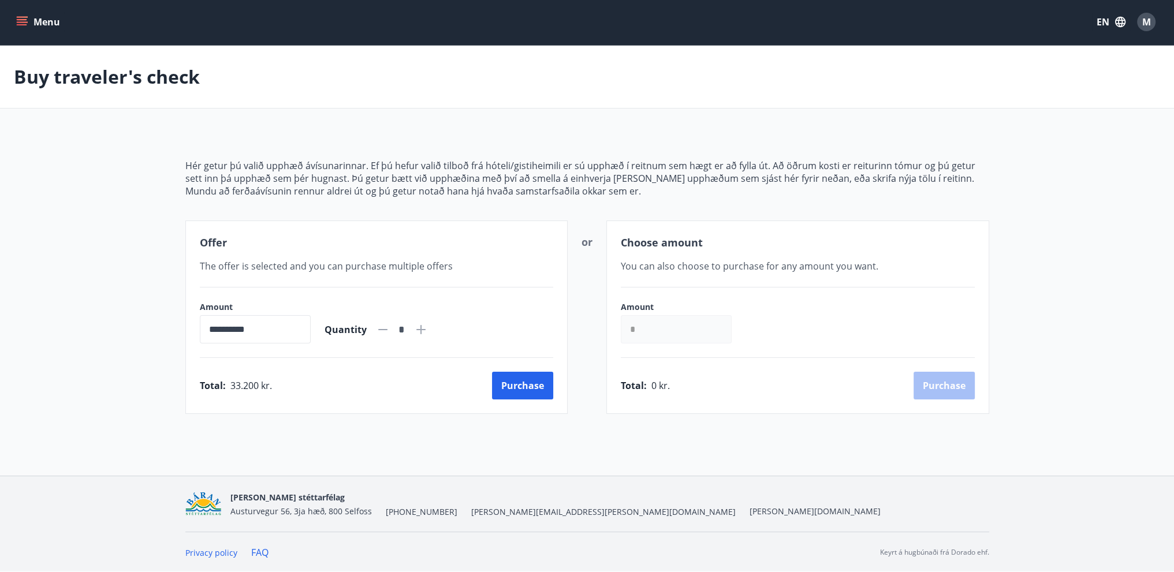
click at [641, 232] on div "Choose amount You can also choose to purchase for any amount you want. Amount *…" at bounding box center [797, 317] width 383 height 193
click at [257, 333] on input "**********" at bounding box center [255, 329] width 111 height 28
click at [513, 362] on div "**********" at bounding box center [376, 317] width 383 height 193
click at [516, 378] on button "Purchase" at bounding box center [522, 386] width 61 height 28
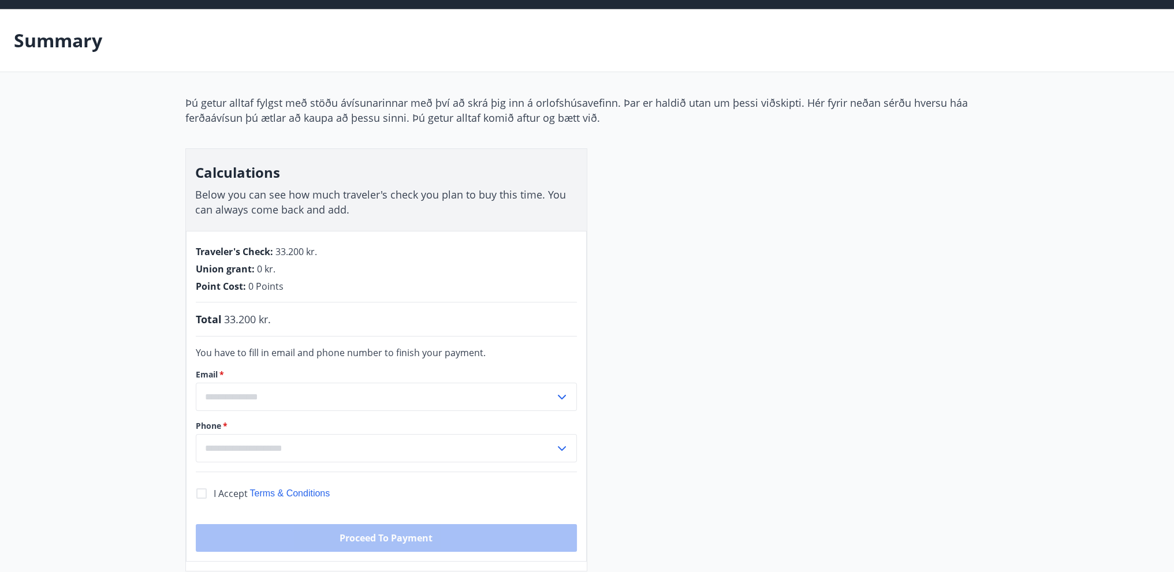
scroll to position [58, 0]
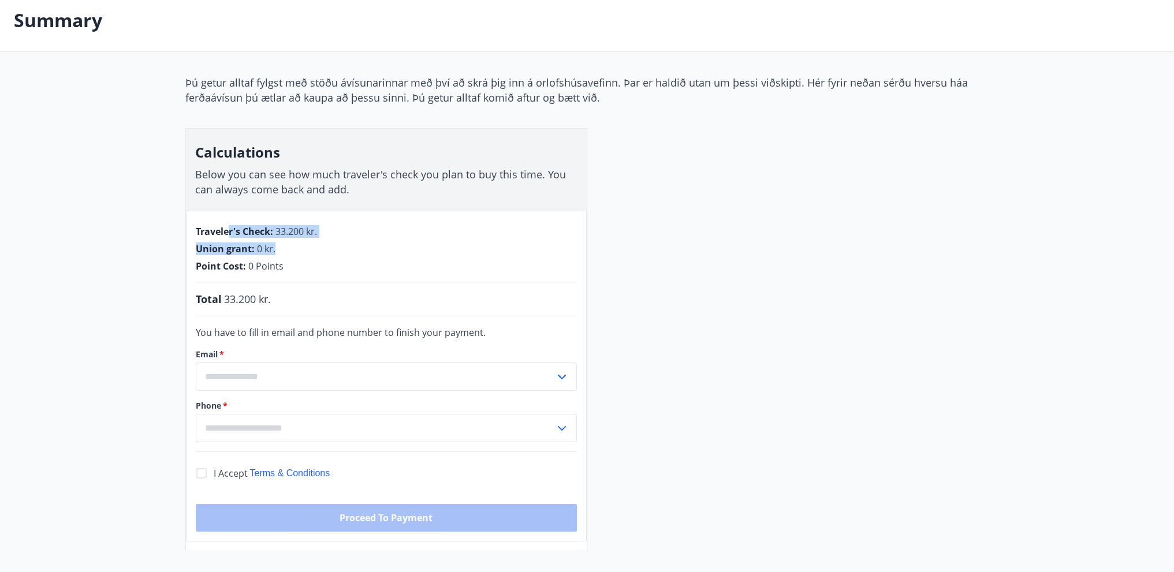
drag, startPoint x: 334, startPoint y: 244, endPoint x: 362, endPoint y: 249, distance: 28.1
click at [362, 249] on div "Traveler's Check : 33.200 kr. Union grant : 0 kr. Point Cost : 0 Points Total 3…" at bounding box center [386, 376] width 401 height 331
click at [321, 248] on div "Union grant : 0 kr." at bounding box center [386, 249] width 381 height 13
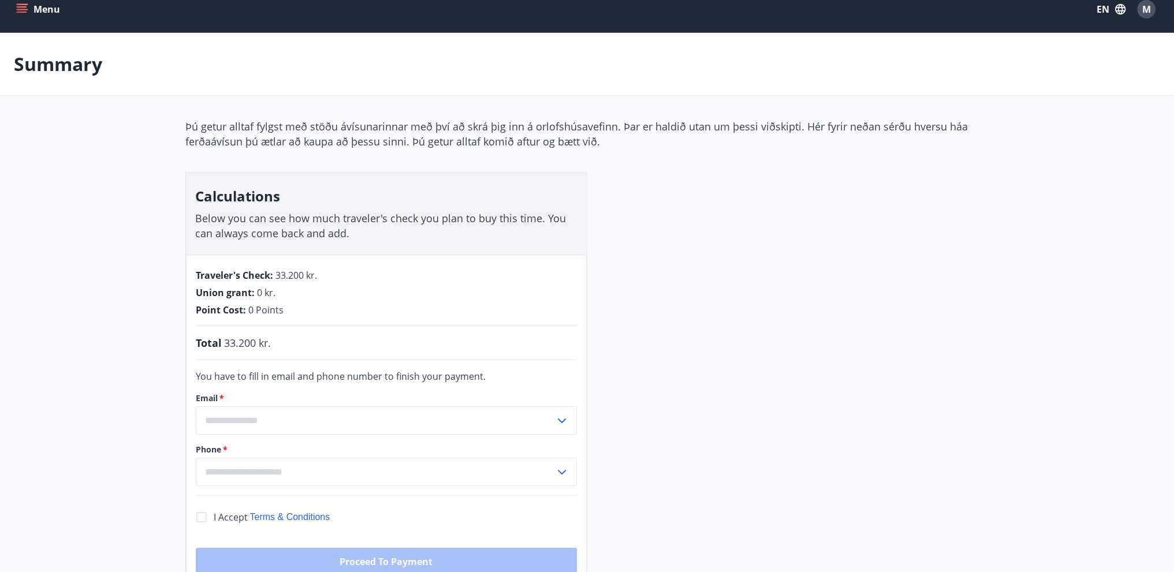
scroll to position [5, 0]
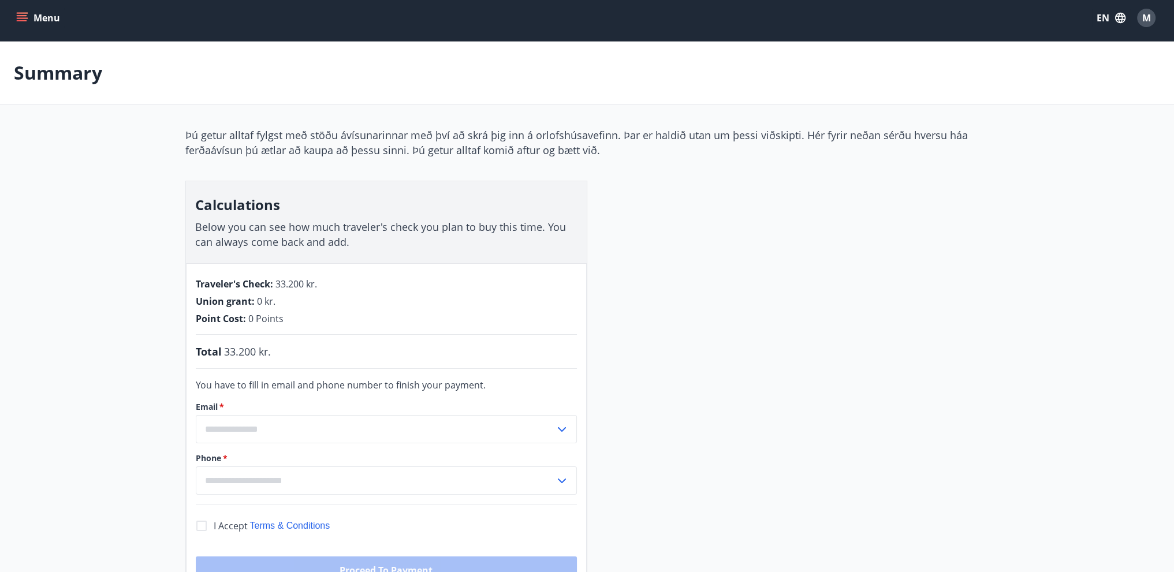
click at [16, 6] on div "Menu EN M" at bounding box center [587, 18] width 1146 height 28
click at [29, 27] on button "Menu" at bounding box center [39, 18] width 51 height 21
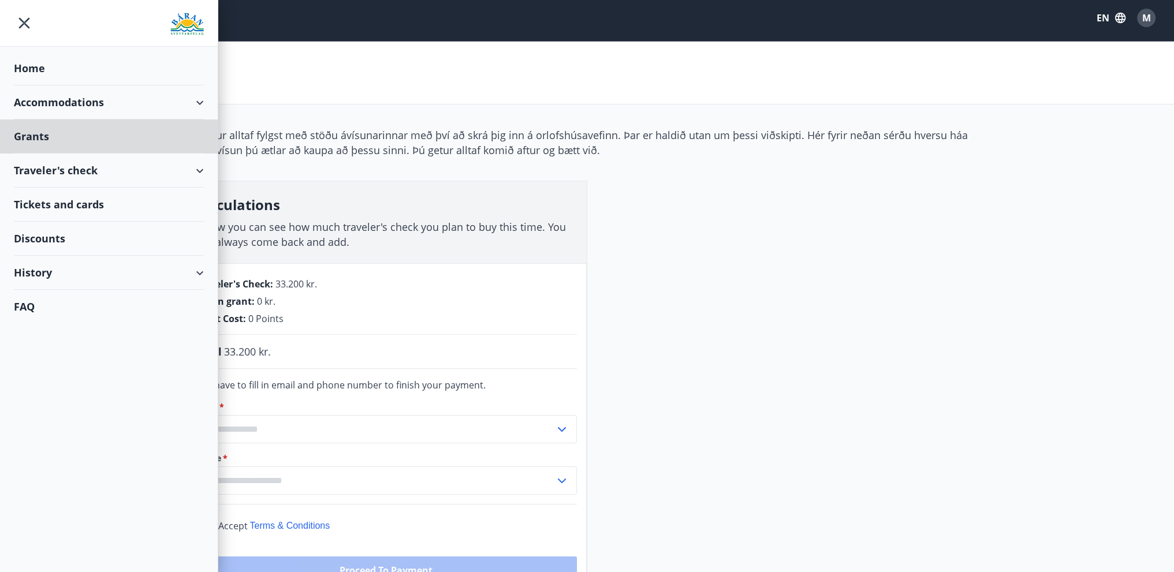
click at [35, 69] on div "Home" at bounding box center [109, 68] width 190 height 34
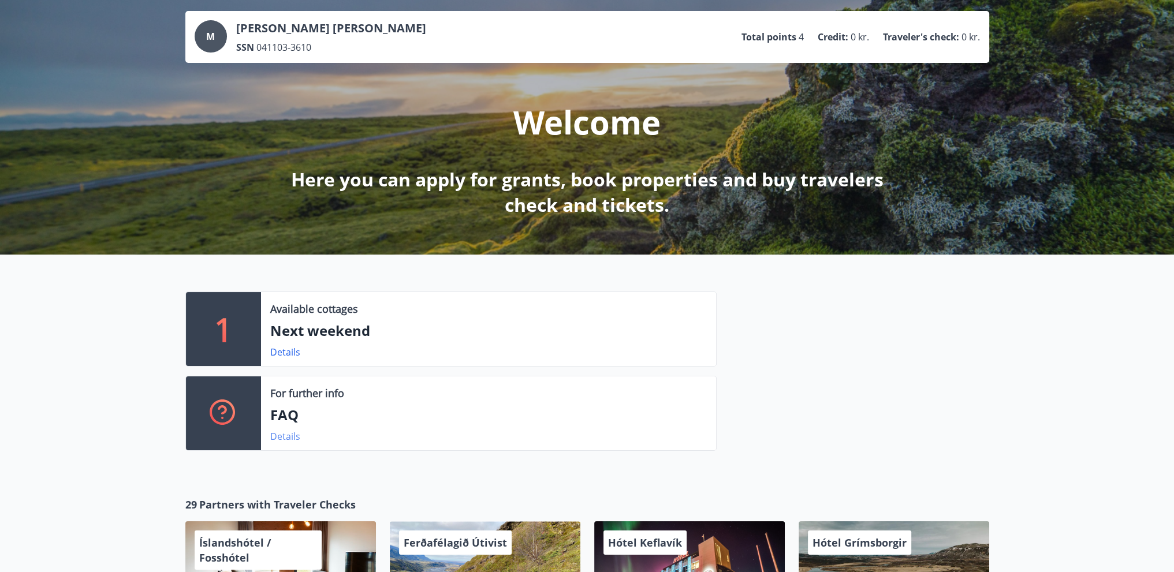
scroll to position [121, 0]
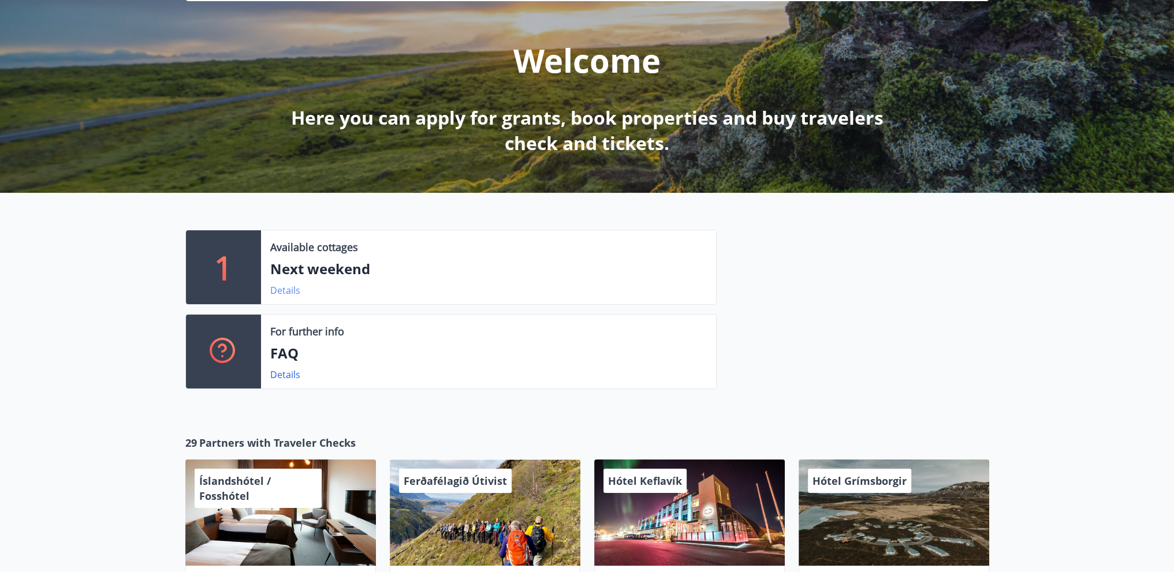
click at [282, 289] on link "Details" at bounding box center [285, 290] width 30 height 13
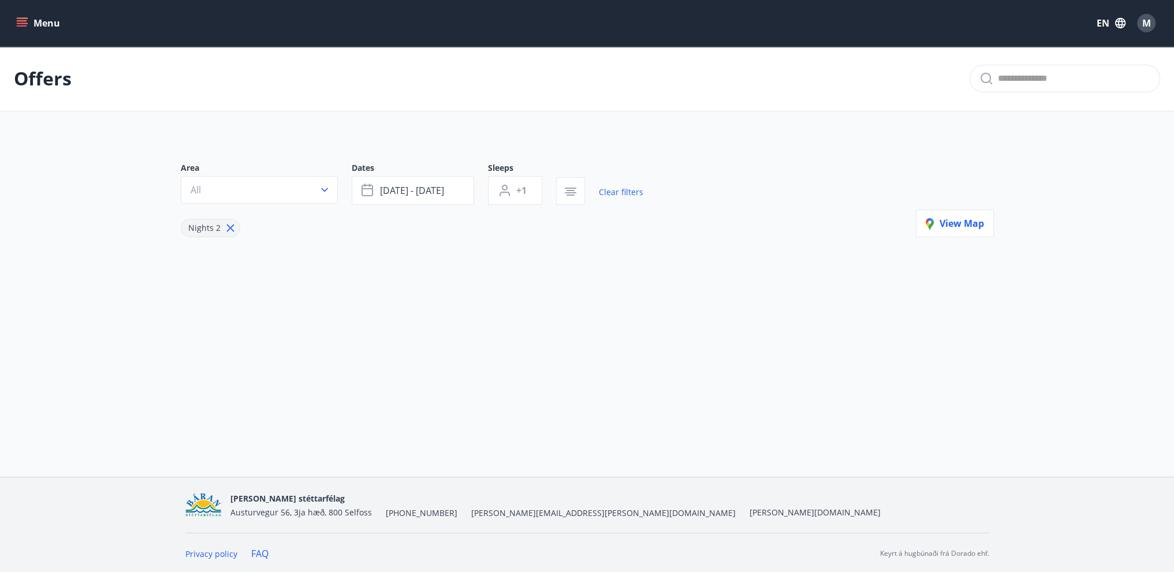
type input "*"
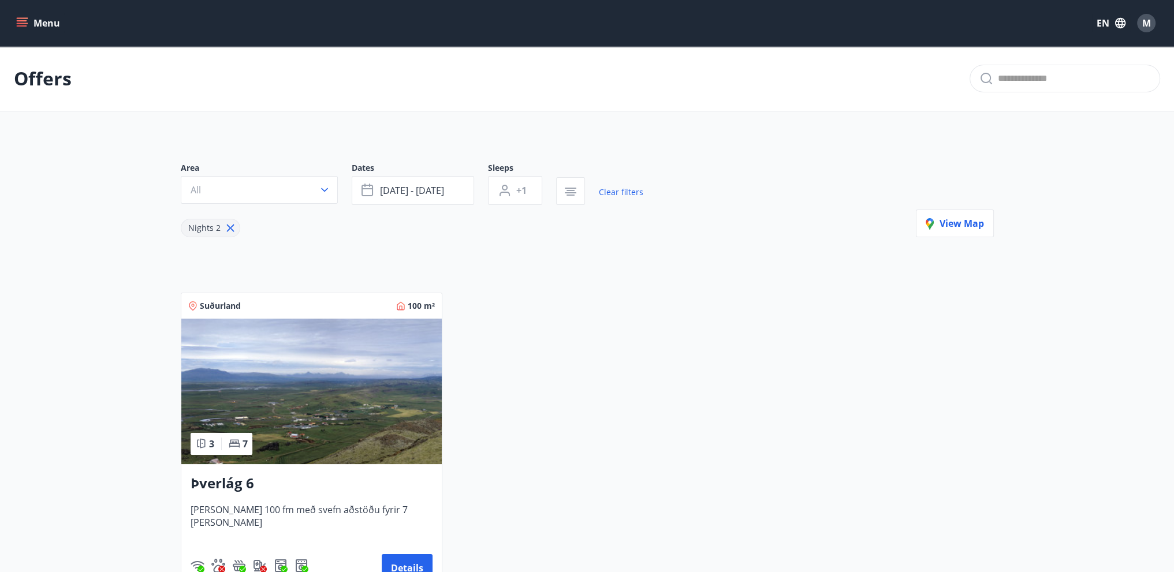
scroll to position [58, 0]
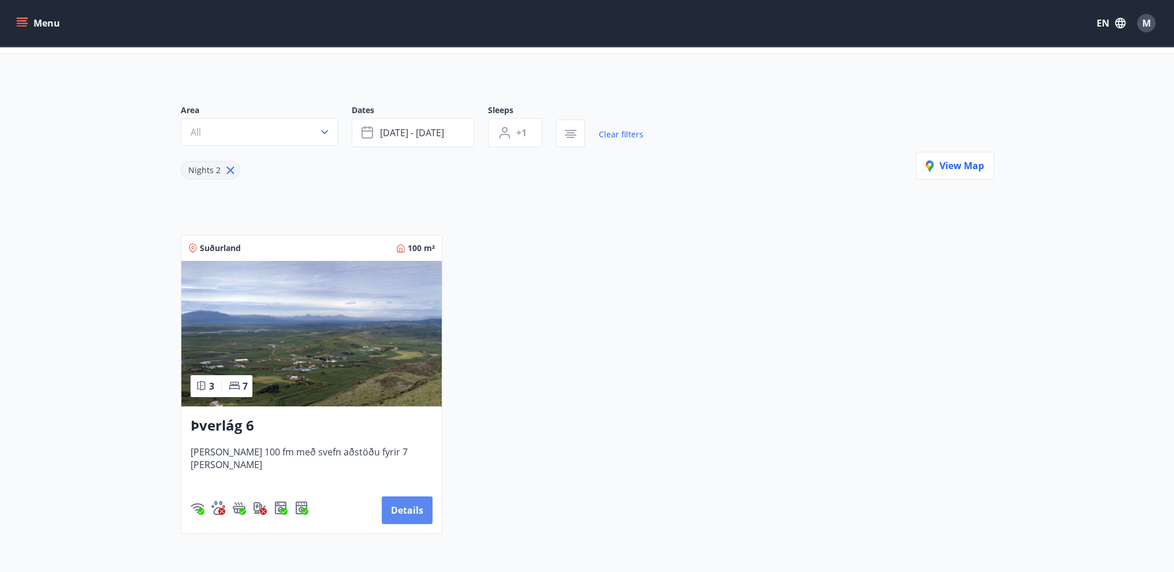
click at [403, 517] on button "Details" at bounding box center [407, 511] width 51 height 28
